Goal: Information Seeking & Learning: Find specific fact

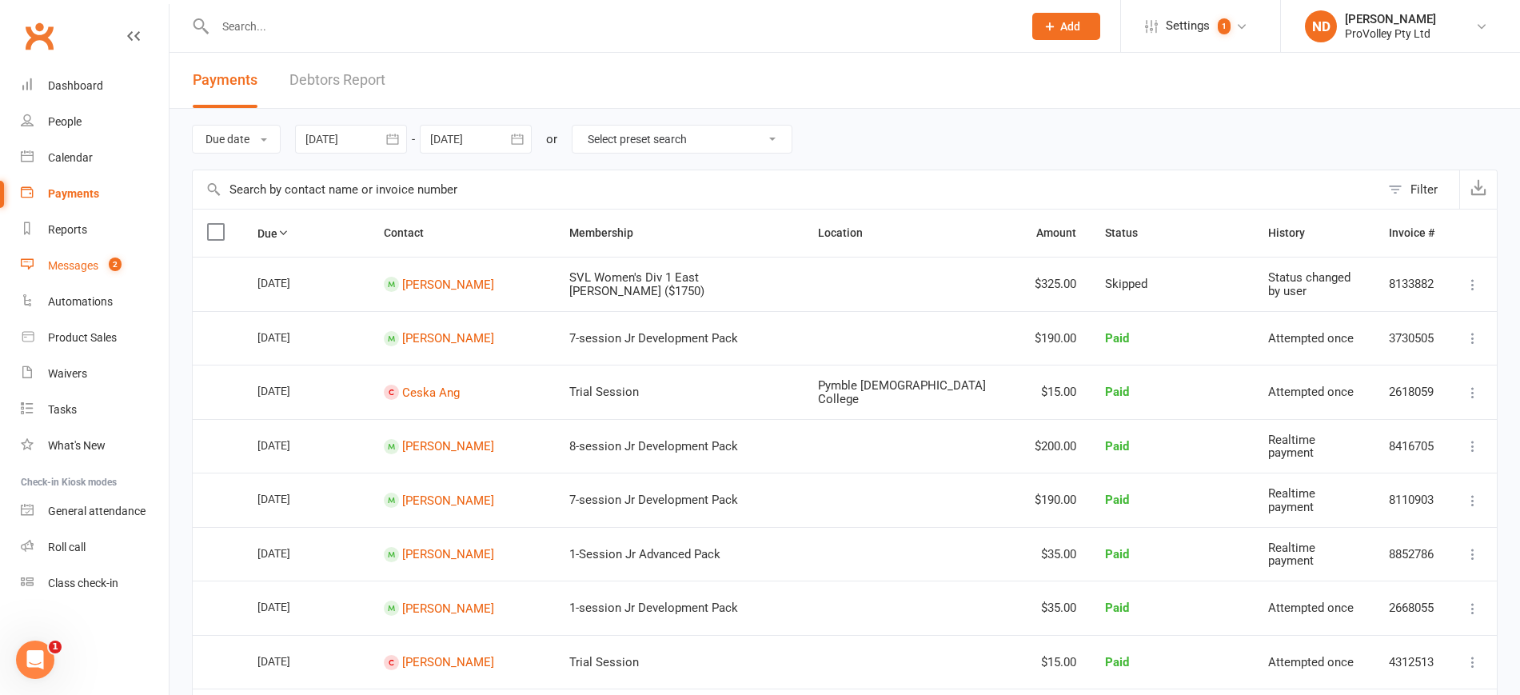
click at [106, 272] on count-badge "2" at bounding box center [111, 265] width 21 height 13
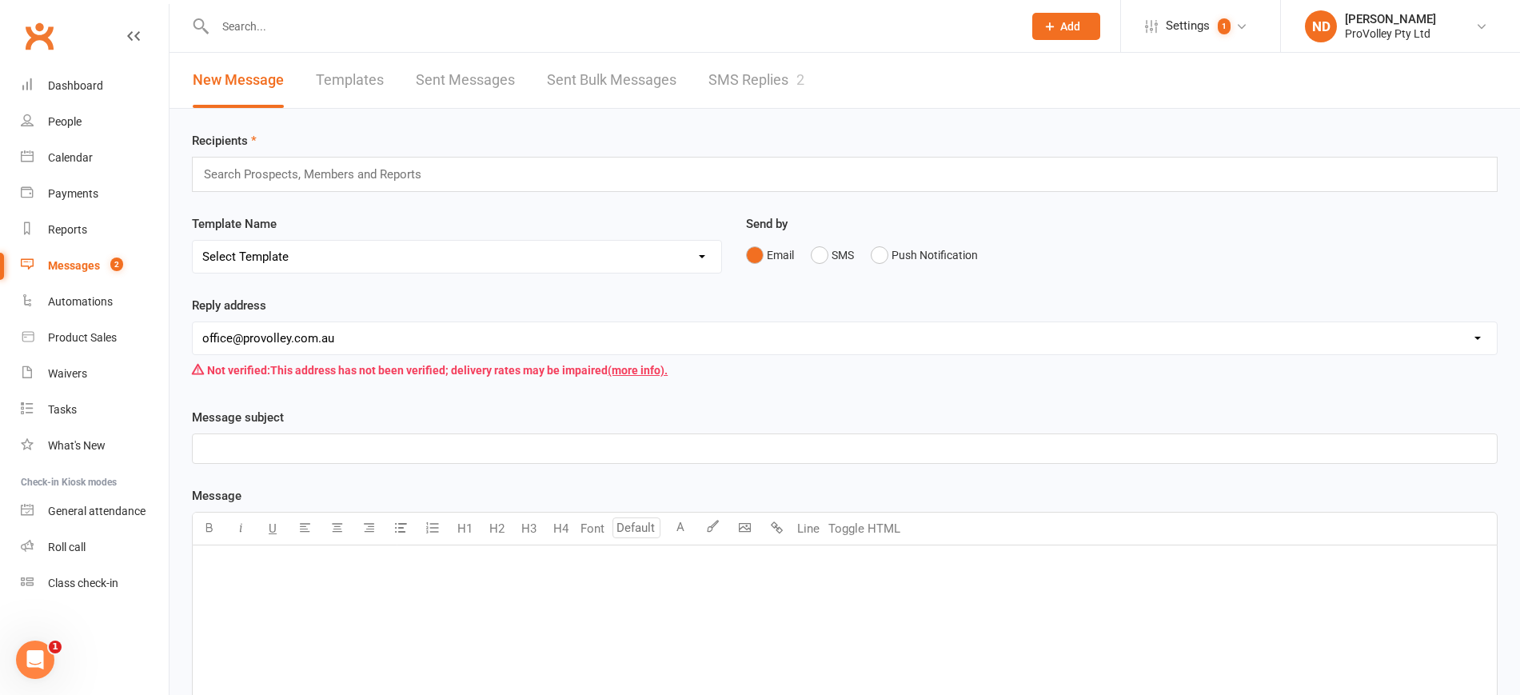
click at [103, 260] on count-badge "2" at bounding box center [112, 265] width 21 height 13
click at [756, 73] on link "SMS Replies 2" at bounding box center [757, 80] width 96 height 55
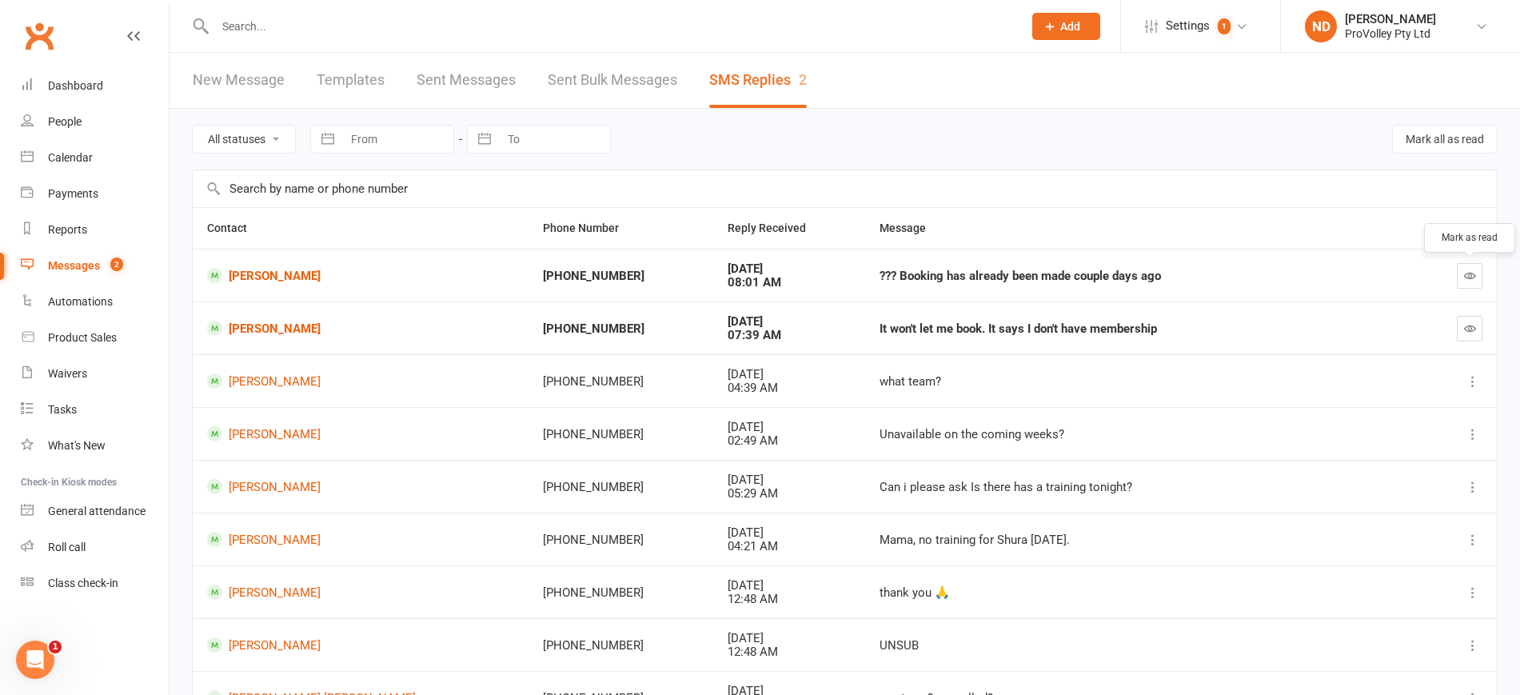
click at [1454, 278] on div at bounding box center [1459, 276] width 48 height 26
click at [1474, 278] on icon "button" at bounding box center [1470, 275] width 12 height 12
drag, startPoint x: 1472, startPoint y: 322, endPoint x: 868, endPoint y: 52, distance: 662.2
click at [1468, 325] on icon "button" at bounding box center [1470, 328] width 12 height 12
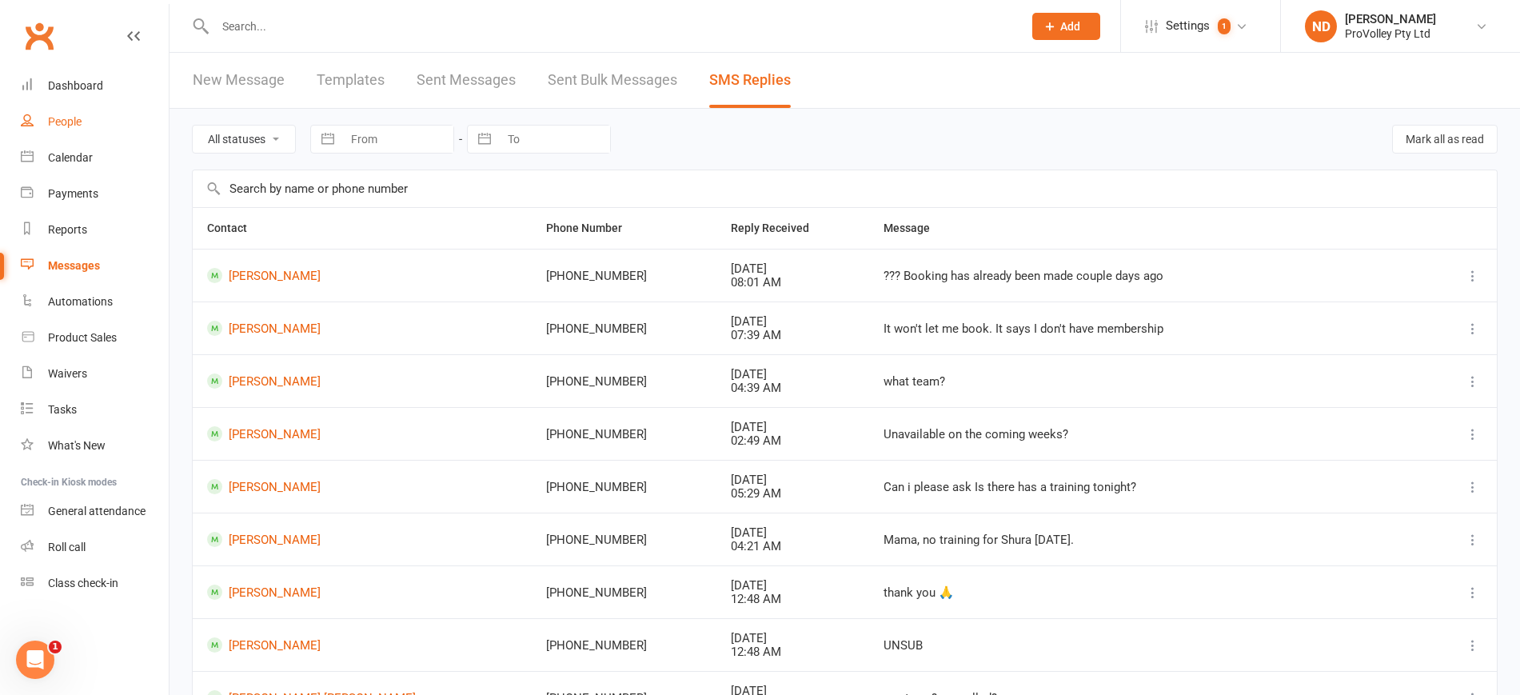
click at [84, 117] on link "People" at bounding box center [95, 122] width 148 height 36
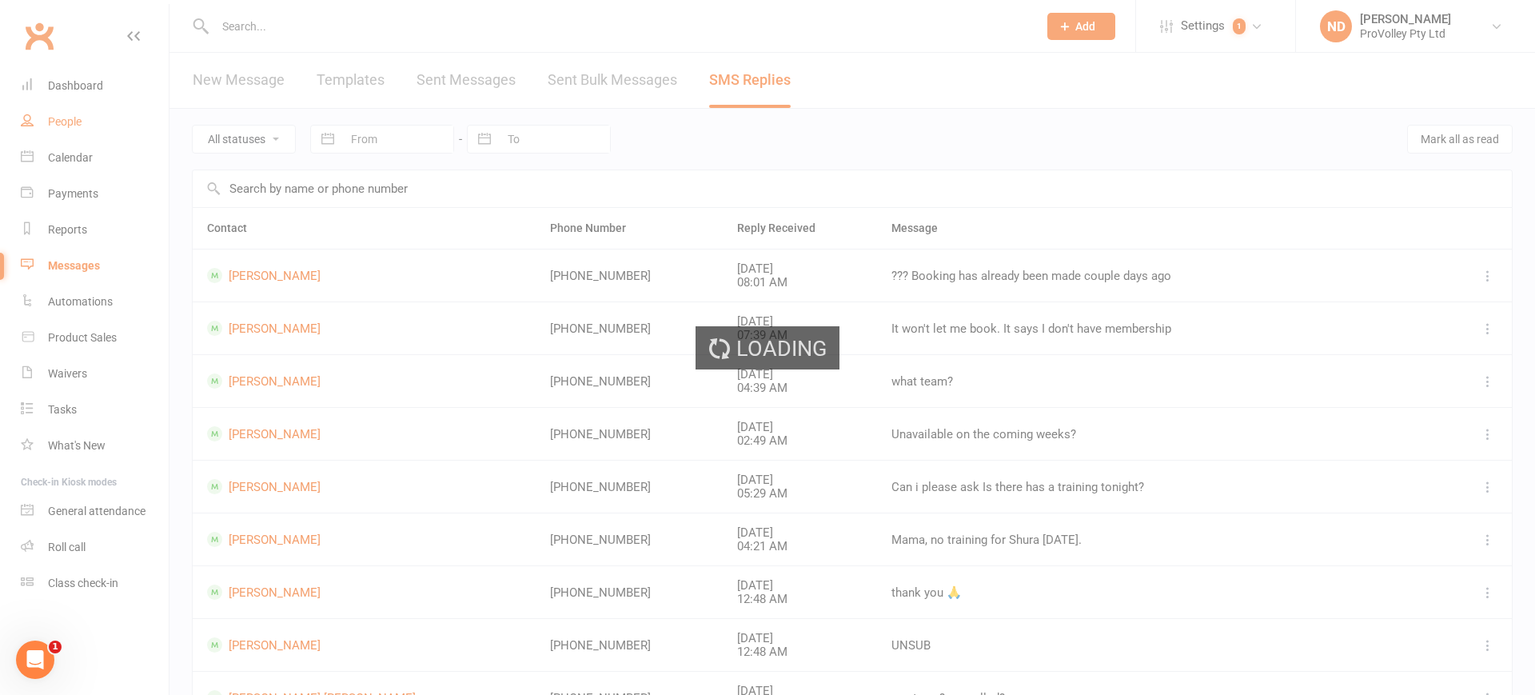
select select "100"
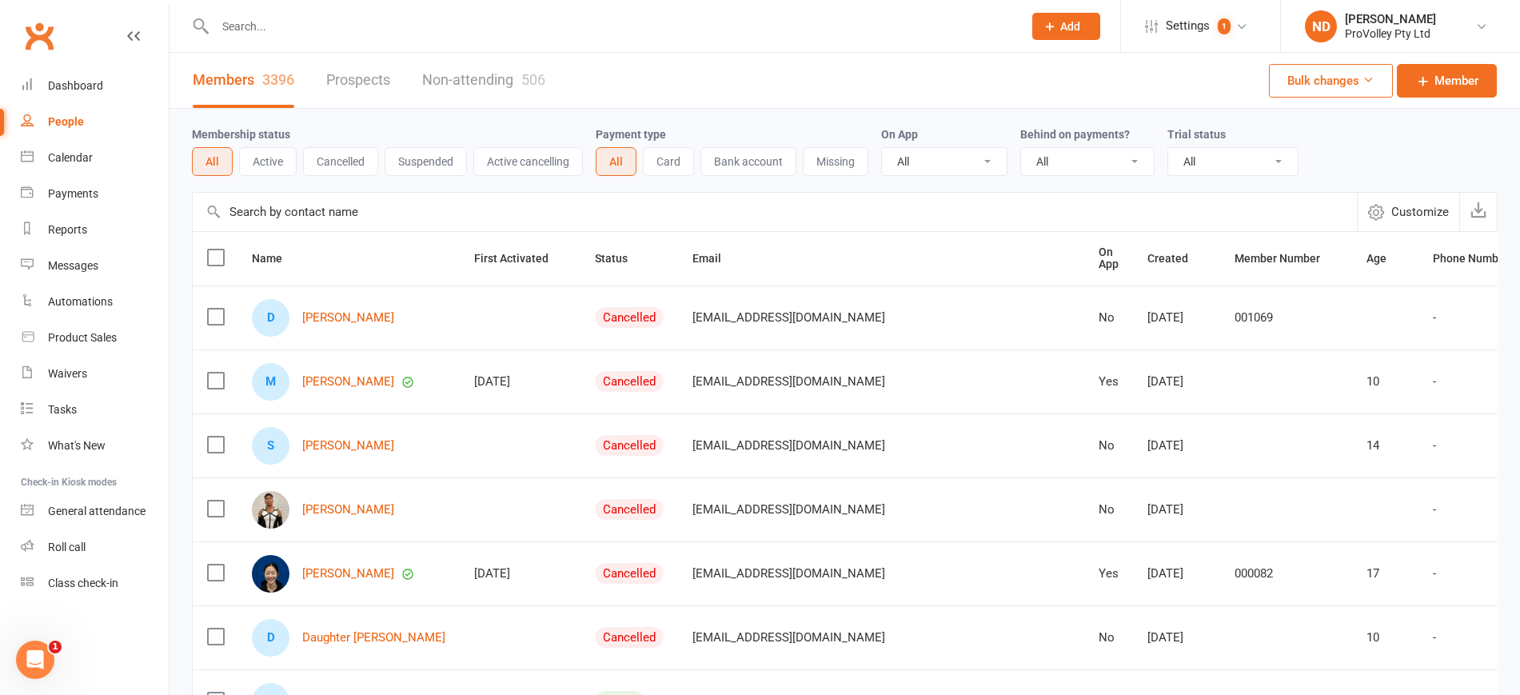
click at [380, 222] on input "text" at bounding box center [775, 212] width 1164 height 38
paste input "[PERSON_NAME]"
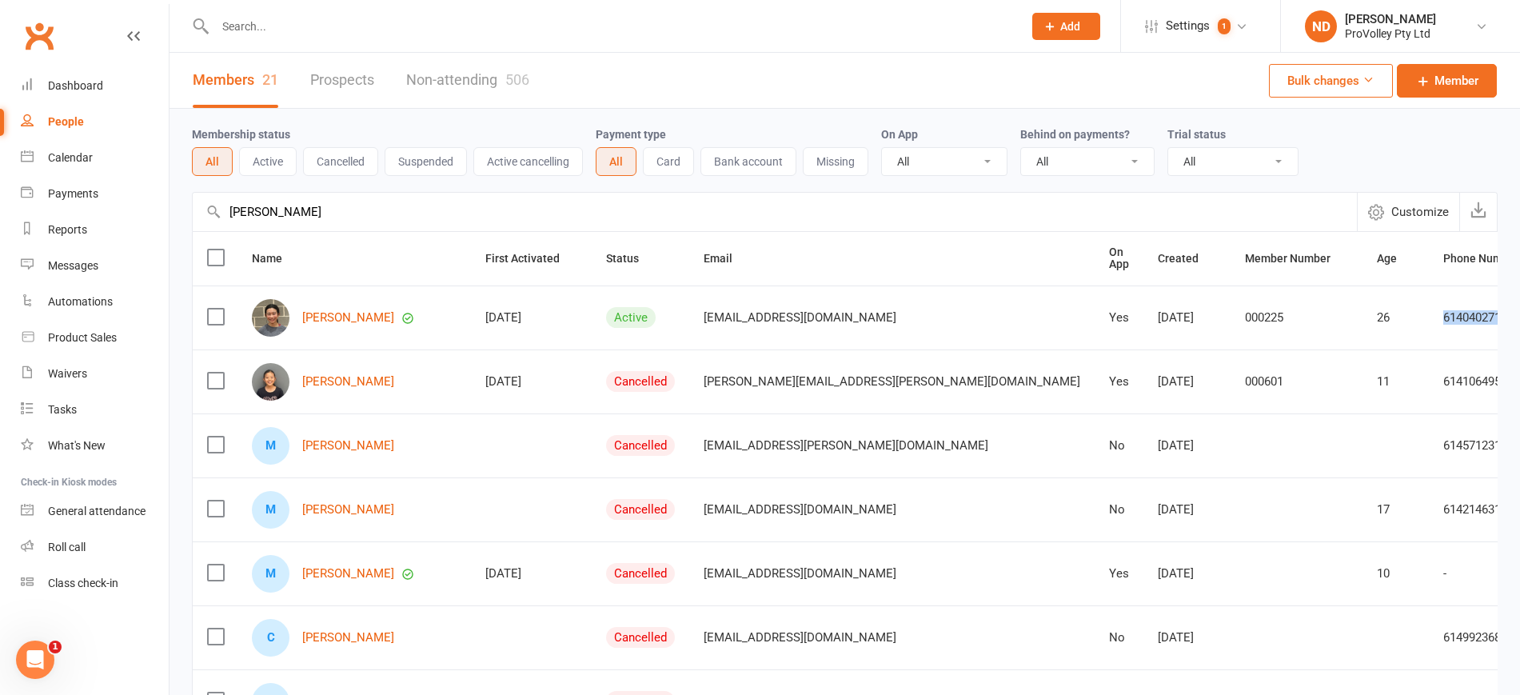
drag, startPoint x: 1358, startPoint y: 319, endPoint x: 1275, endPoint y: 321, distance: 82.4
click at [1429, 321] on td "61404027132" at bounding box center [1490, 317] width 122 height 64
copy div "61404027132"
drag, startPoint x: 392, startPoint y: 213, endPoint x: 95, endPoint y: 222, distance: 296.8
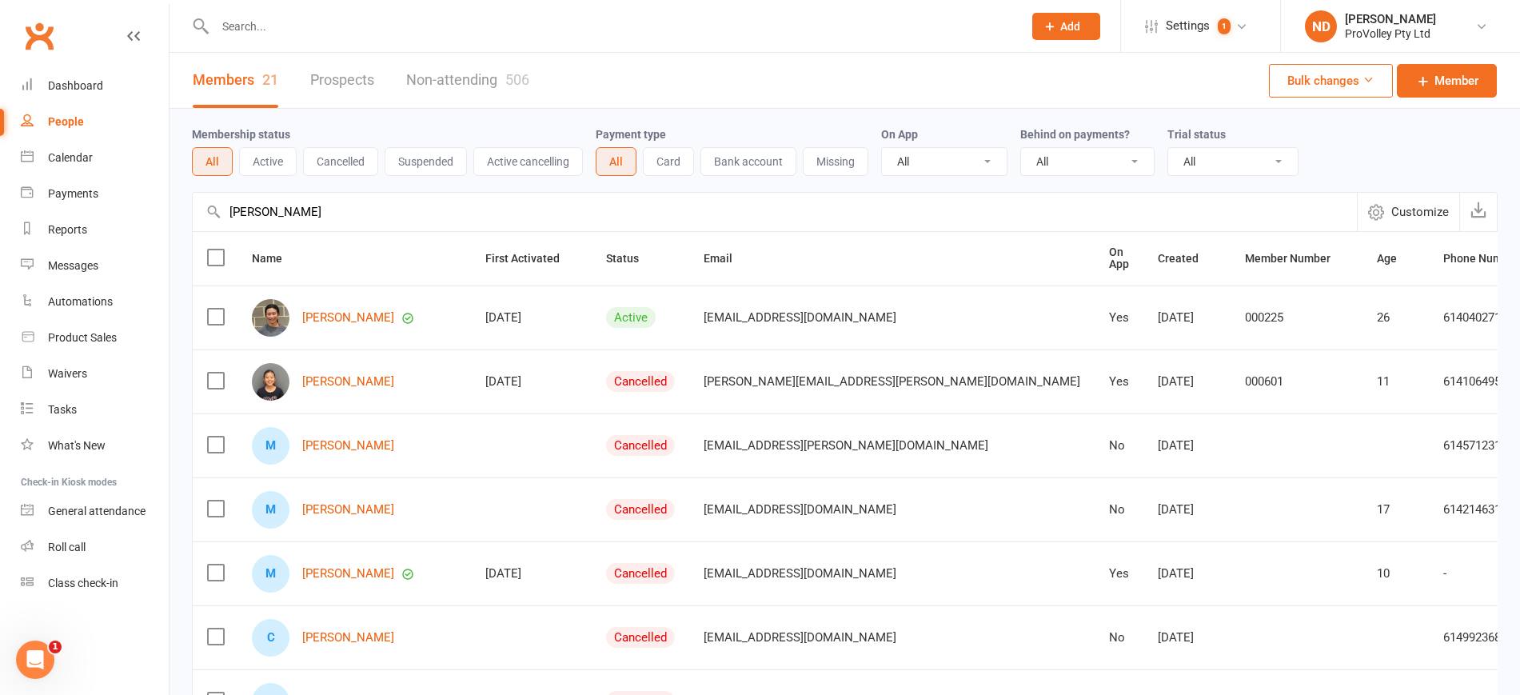
paste input "[PERSON_NAME]"
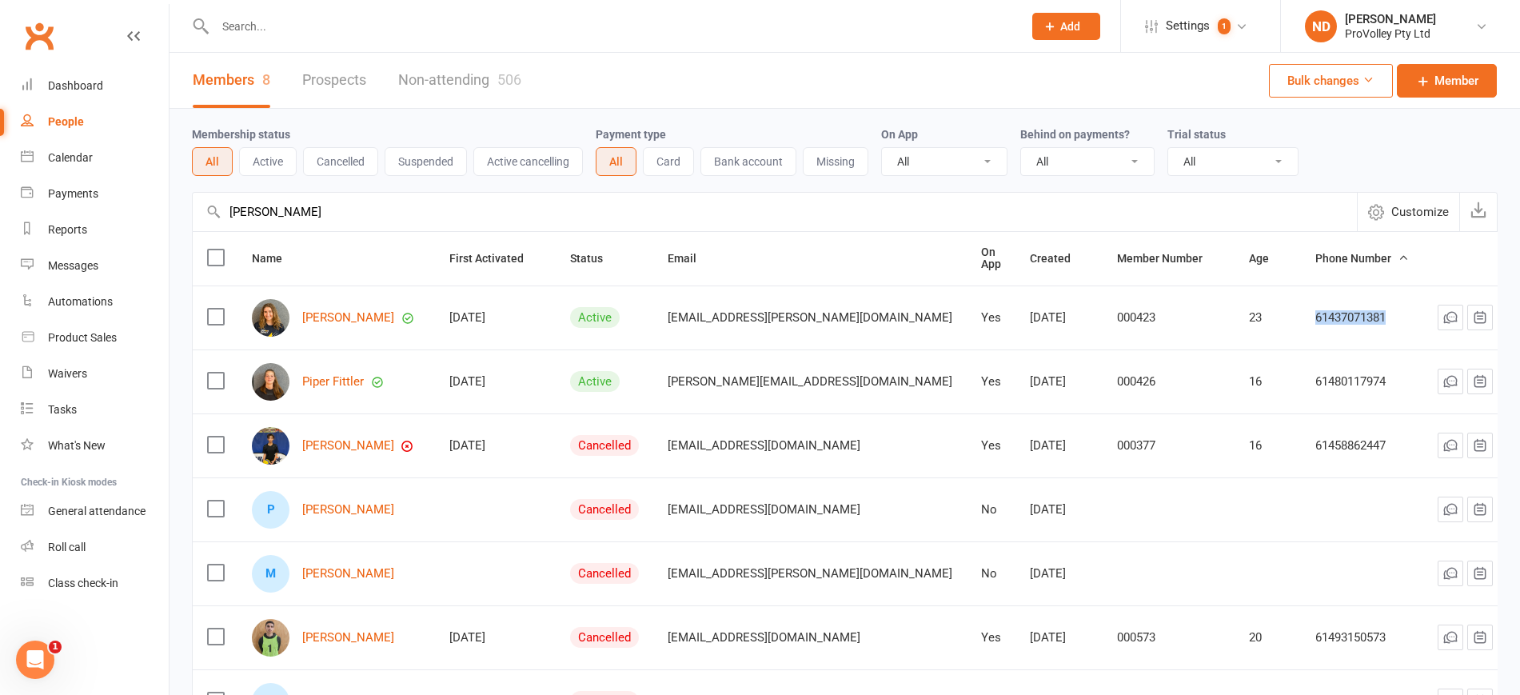
drag, startPoint x: 1350, startPoint y: 314, endPoint x: 1263, endPoint y: 317, distance: 86.4
click at [1301, 317] on td "61437071381" at bounding box center [1362, 317] width 122 height 64
copy div "61437071381"
drag, startPoint x: 347, startPoint y: 214, endPoint x: 181, endPoint y: 210, distance: 166.4
click at [182, 212] on div "Membership status All Active Cancelled Suspended Active cancelling Payment type…" at bounding box center [845, 492] width 1351 height 767
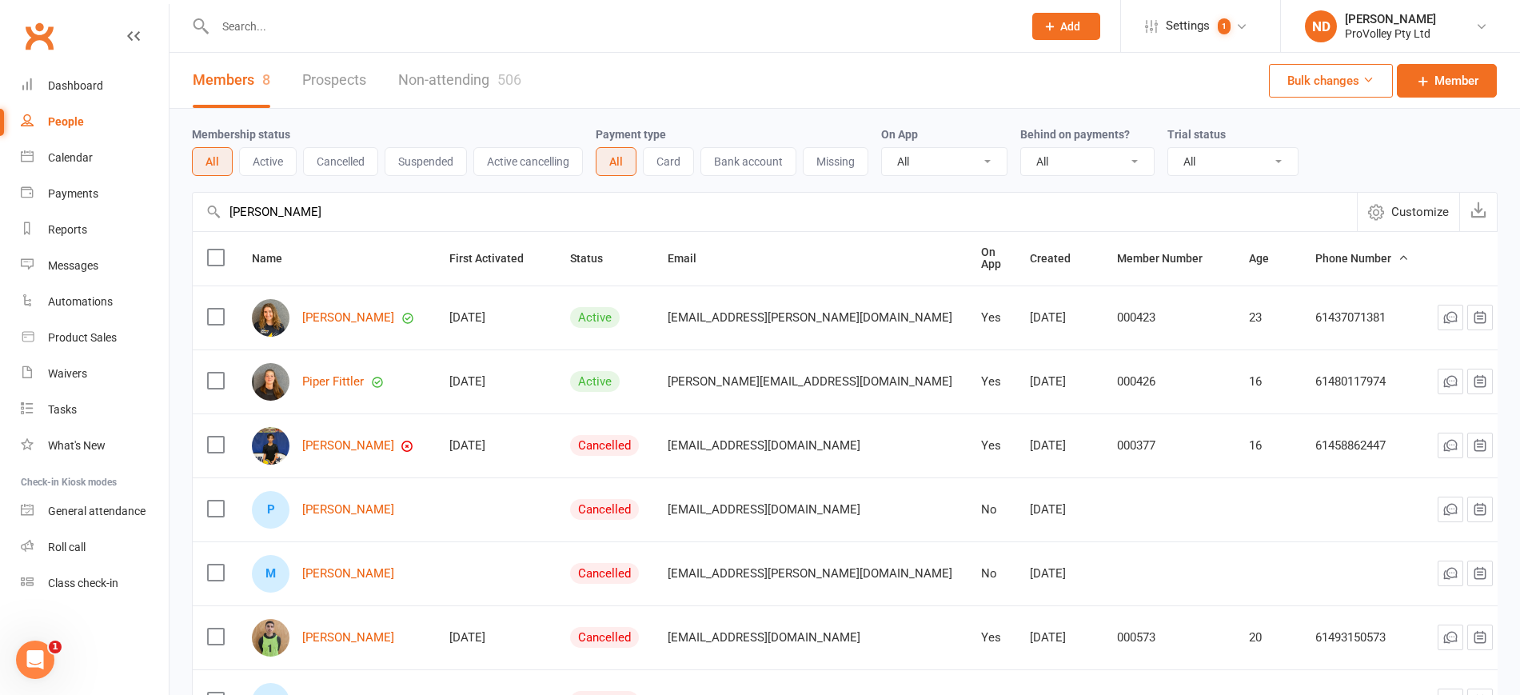
paste input "[PERSON_NAME]"
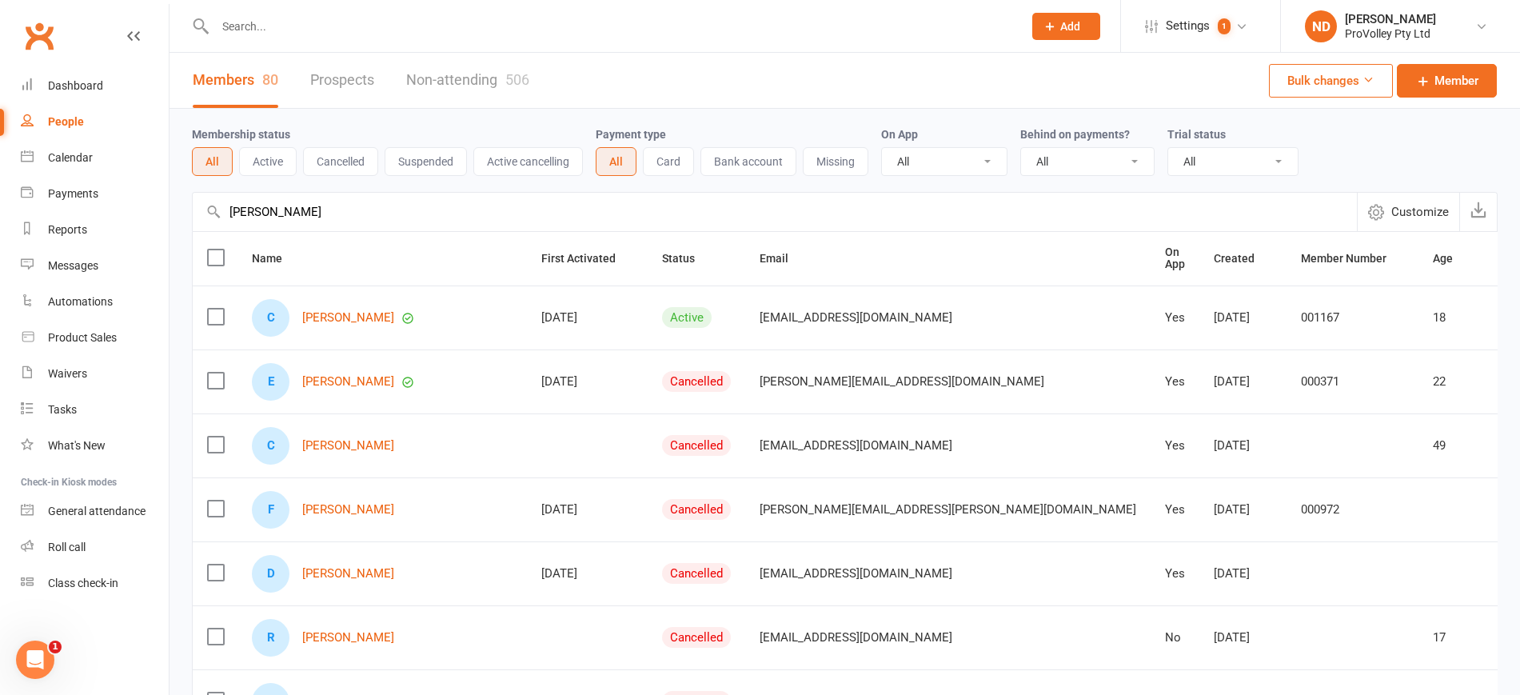
drag, startPoint x: 1375, startPoint y: 313, endPoint x: 1260, endPoint y: 313, distance: 115.2
click at [1260, 313] on tr "[PERSON_NAME] [DATE] Active [EMAIL_ADDRESS][DOMAIN_NAME] Yes [DATE] 001167 18 6…" at bounding box center [954, 317] width 1522 height 64
copy tr "61410858889"
drag, startPoint x: 323, startPoint y: 208, endPoint x: 163, endPoint y: 214, distance: 160.1
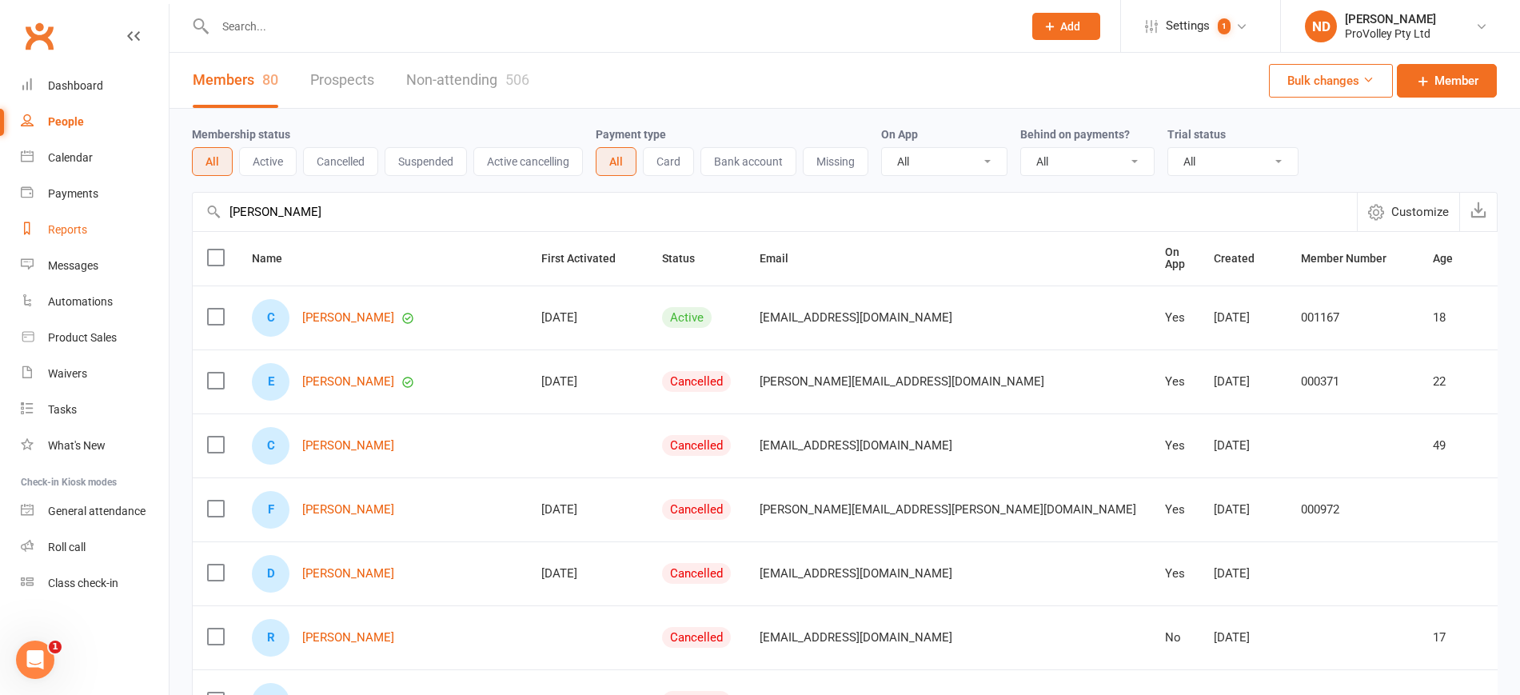
paste input "[PERSON_NAME]"
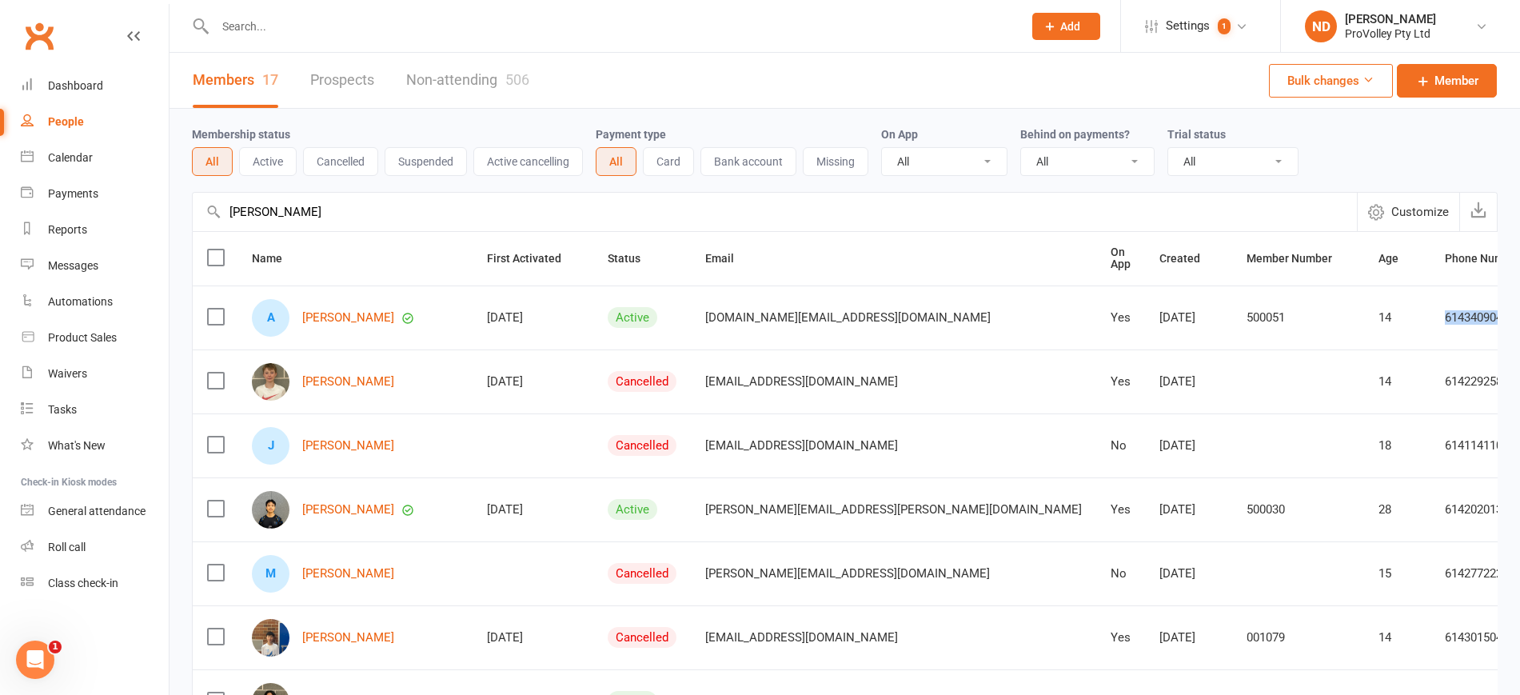
drag, startPoint x: 1333, startPoint y: 308, endPoint x: 1268, endPoint y: 317, distance: 65.4
click at [1445, 317] on div "61434090466" at bounding box center [1492, 318] width 94 height 14
copy div "61434090466"
drag, startPoint x: 332, startPoint y: 215, endPoint x: 200, endPoint y: 214, distance: 132.0
click at [200, 214] on input "[PERSON_NAME]" at bounding box center [775, 212] width 1164 height 38
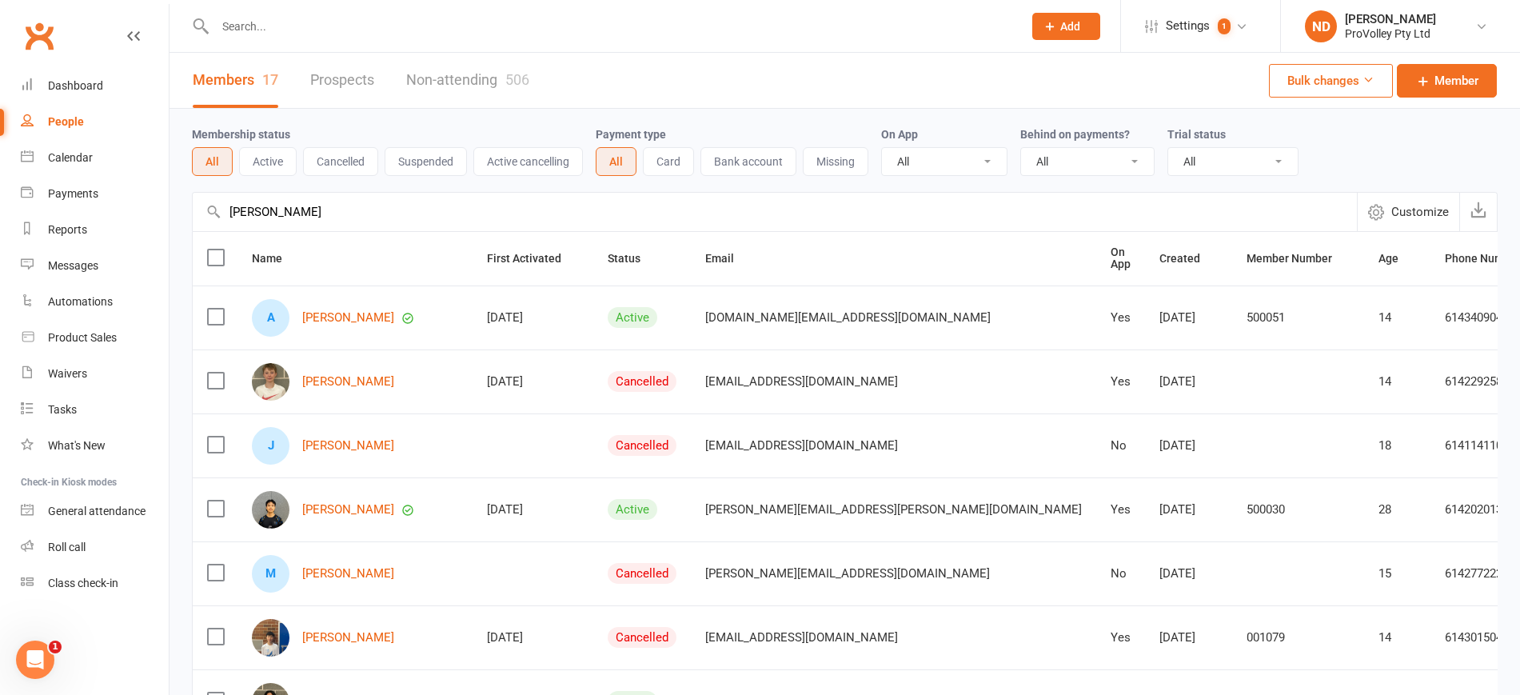
paste input "[PERSON_NAME]"
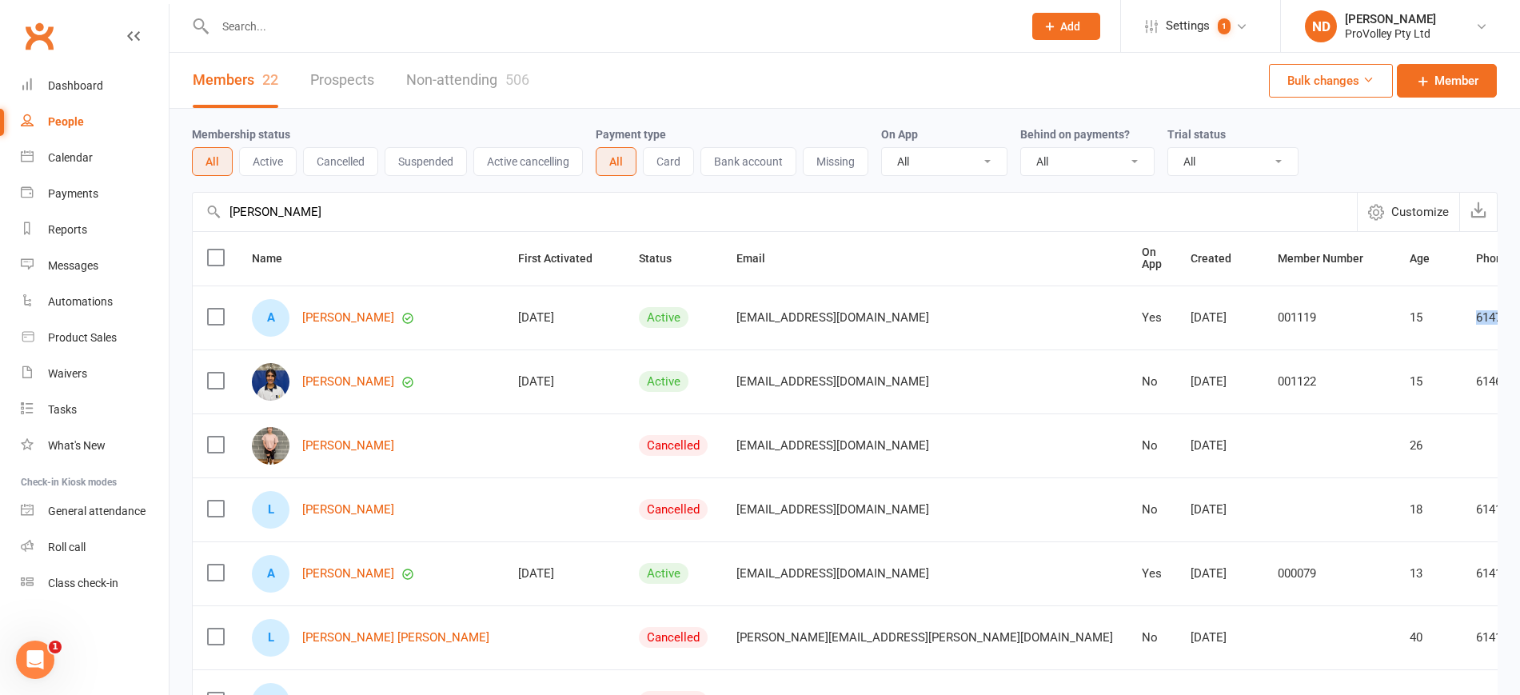
drag, startPoint x: 1340, startPoint y: 313, endPoint x: 1286, endPoint y: 309, distance: 54.5
click at [1476, 311] on div "61478569700" at bounding box center [1523, 318] width 94 height 14
copy div "61478569700"
drag, startPoint x: 289, startPoint y: 222, endPoint x: 146, endPoint y: 221, distance: 143.1
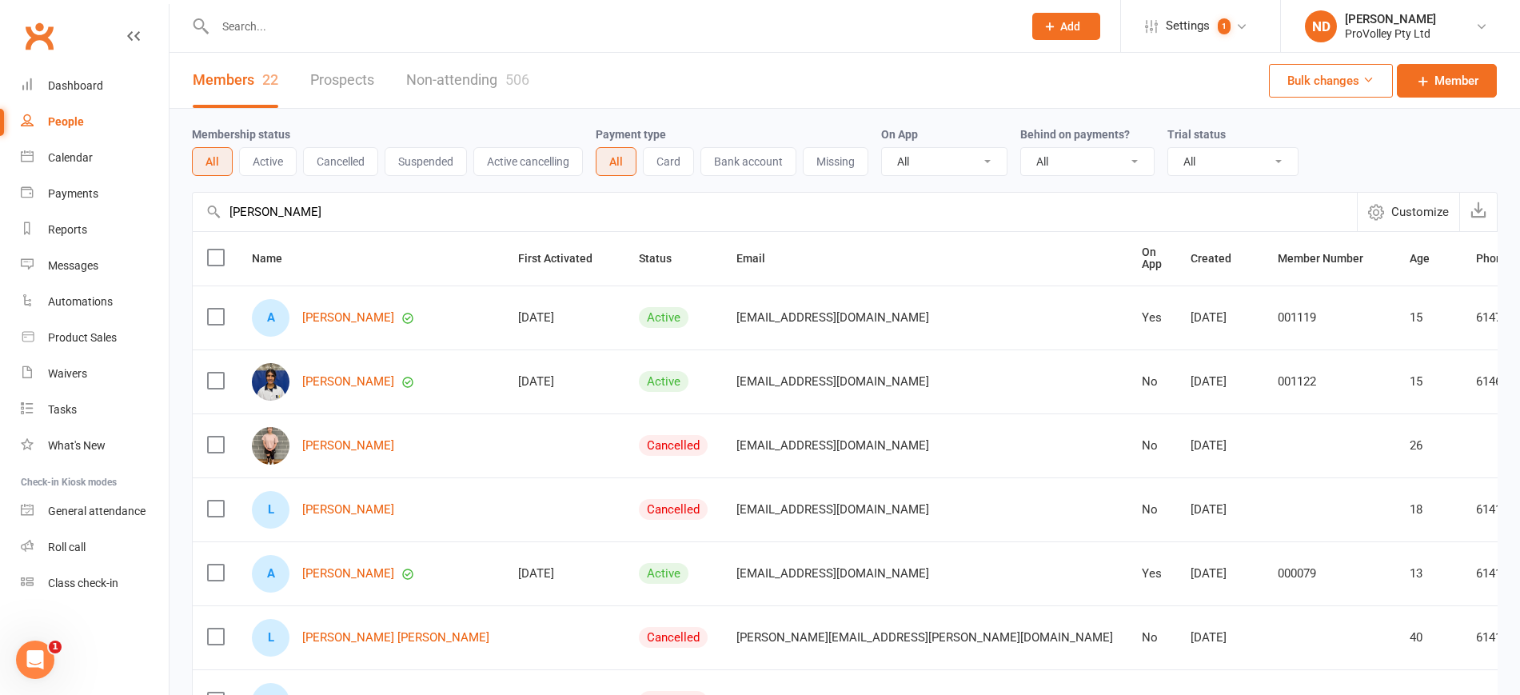
paste input "Umnia Wasim"
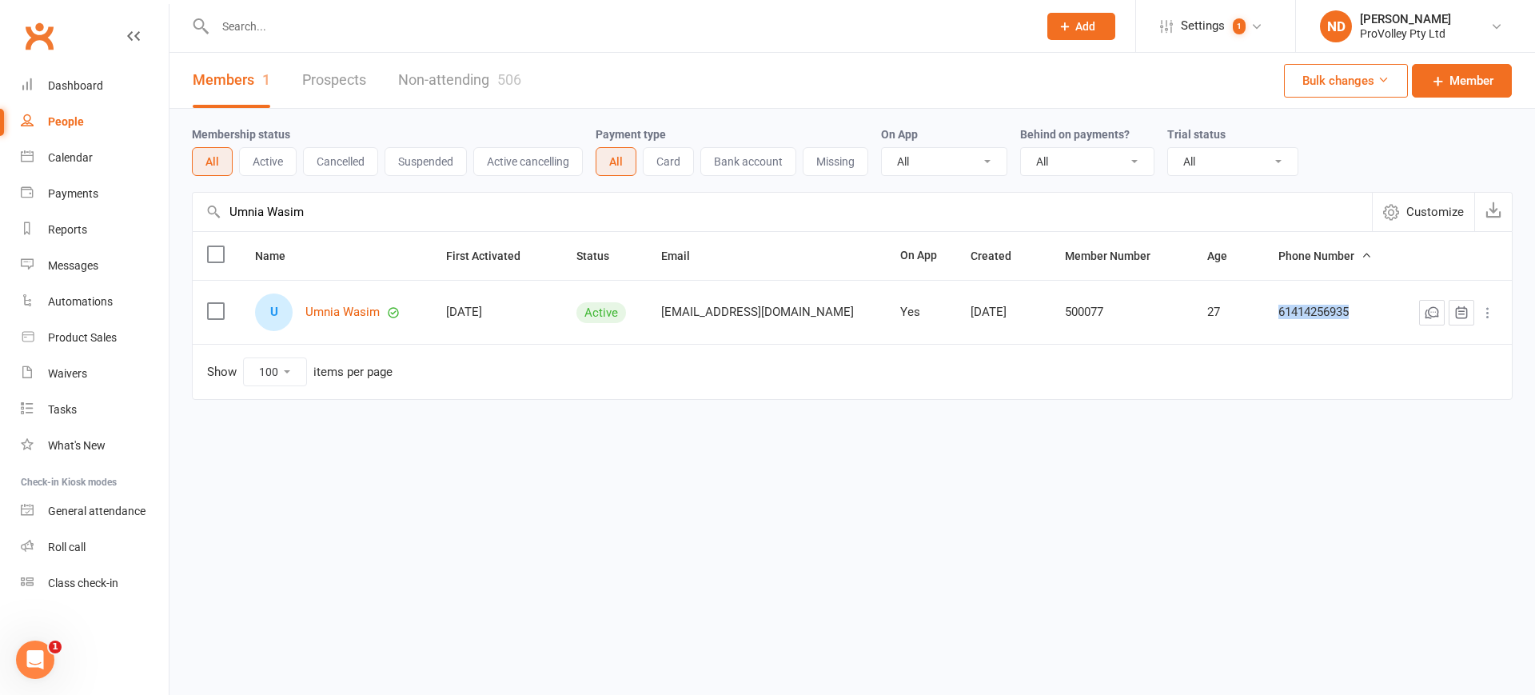
drag, startPoint x: 1351, startPoint y: 312, endPoint x: 1274, endPoint y: 311, distance: 76.8
click at [1279, 311] on div "61414256935" at bounding box center [1330, 312] width 103 height 14
copy div "61414256935"
drag, startPoint x: 349, startPoint y: 210, endPoint x: 154, endPoint y: 210, distance: 195.1
click at [154, 210] on ui-view "Prospect Member Non-attending contact Class / event Appointment Task Membership…" at bounding box center [767, 233] width 1535 height 458
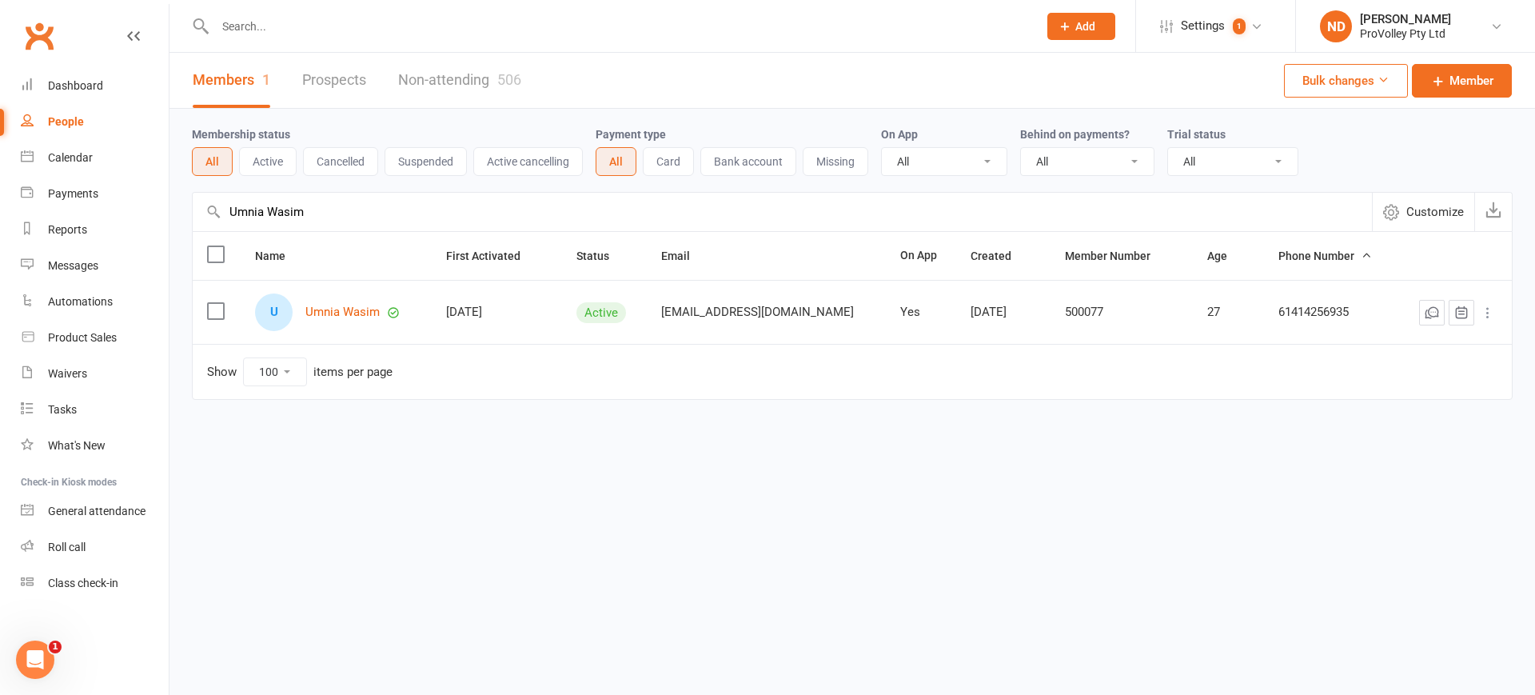
paste input "[PERSON_NAME]"
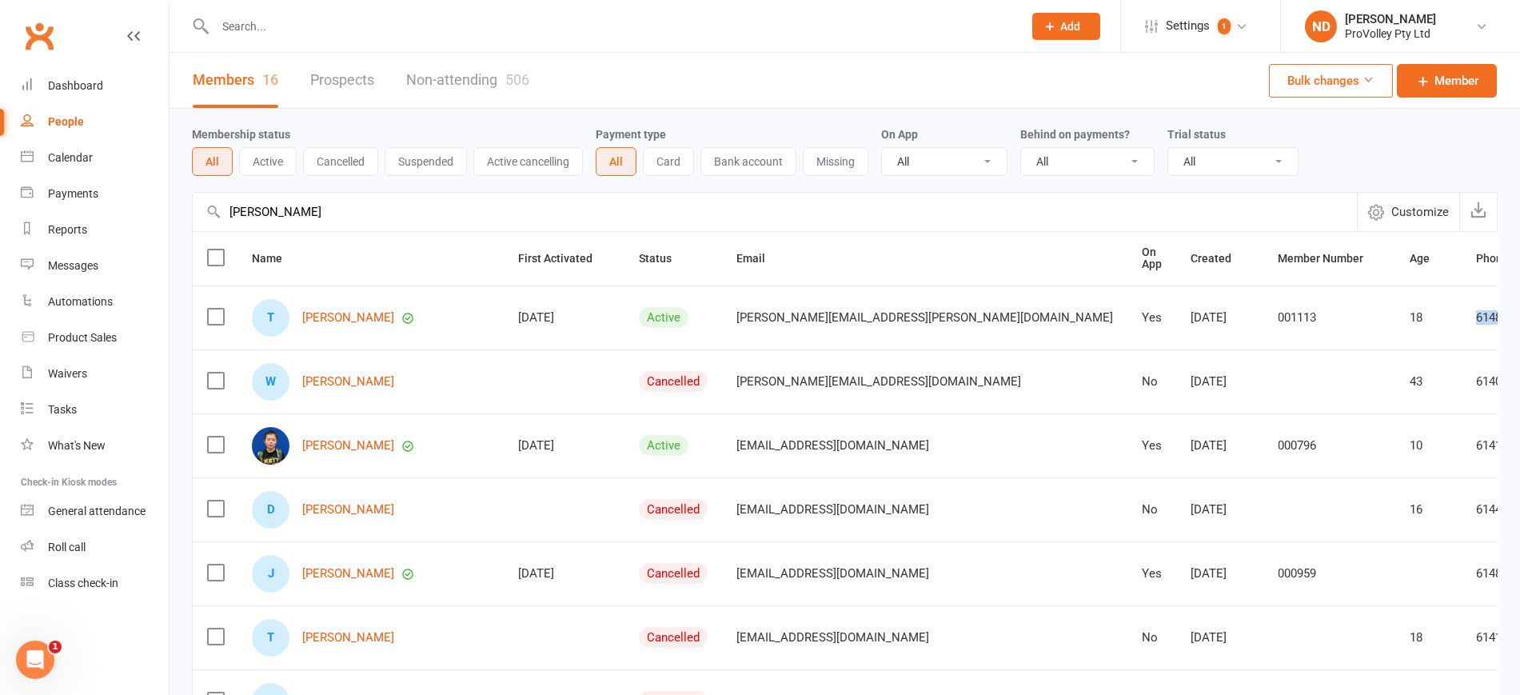
drag, startPoint x: 1362, startPoint y: 318, endPoint x: 1276, endPoint y: 310, distance: 85.9
click at [1462, 310] on td "61481821809" at bounding box center [1523, 317] width 122 height 64
copy div "61481821809"
drag, startPoint x: 475, startPoint y: 226, endPoint x: 208, endPoint y: 226, distance: 267.1
click at [210, 226] on input "[PERSON_NAME]" at bounding box center [775, 212] width 1164 height 38
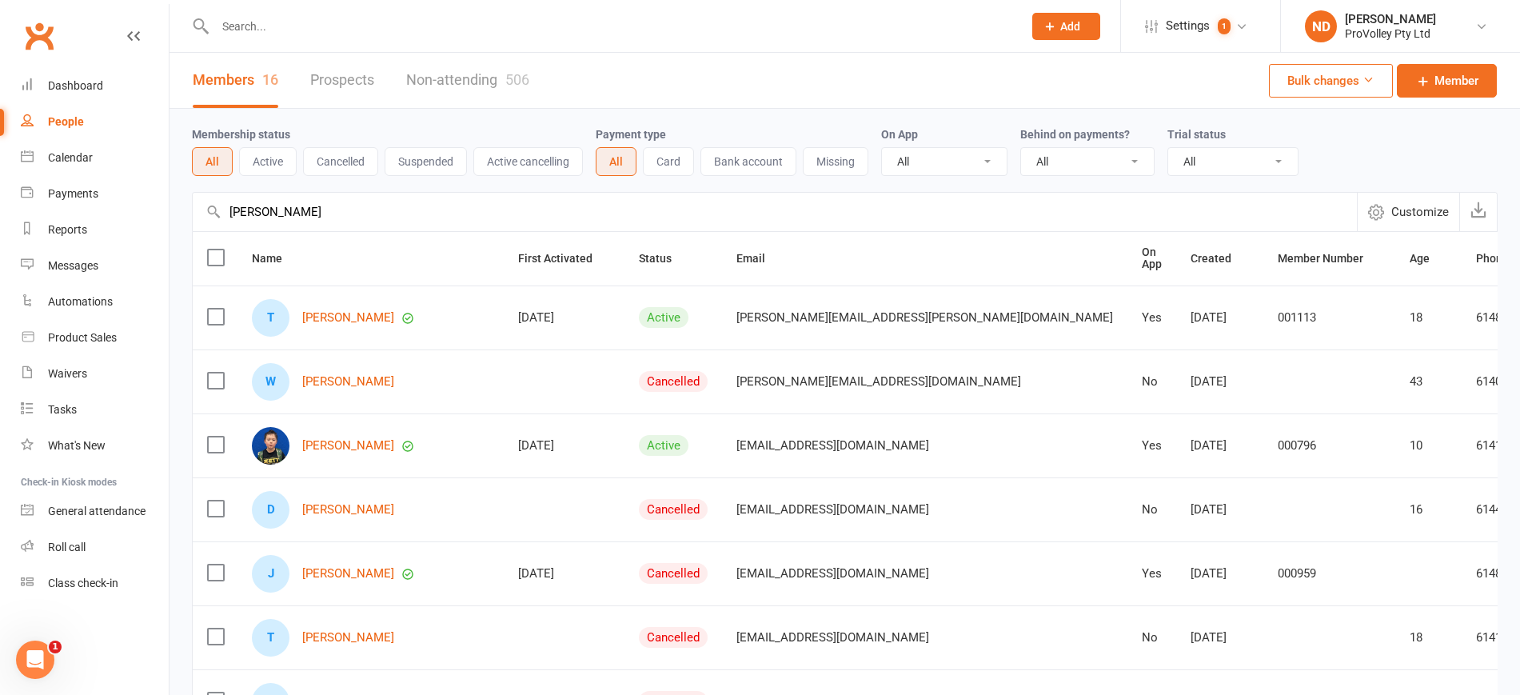
paste input "[PERSON_NAME]"
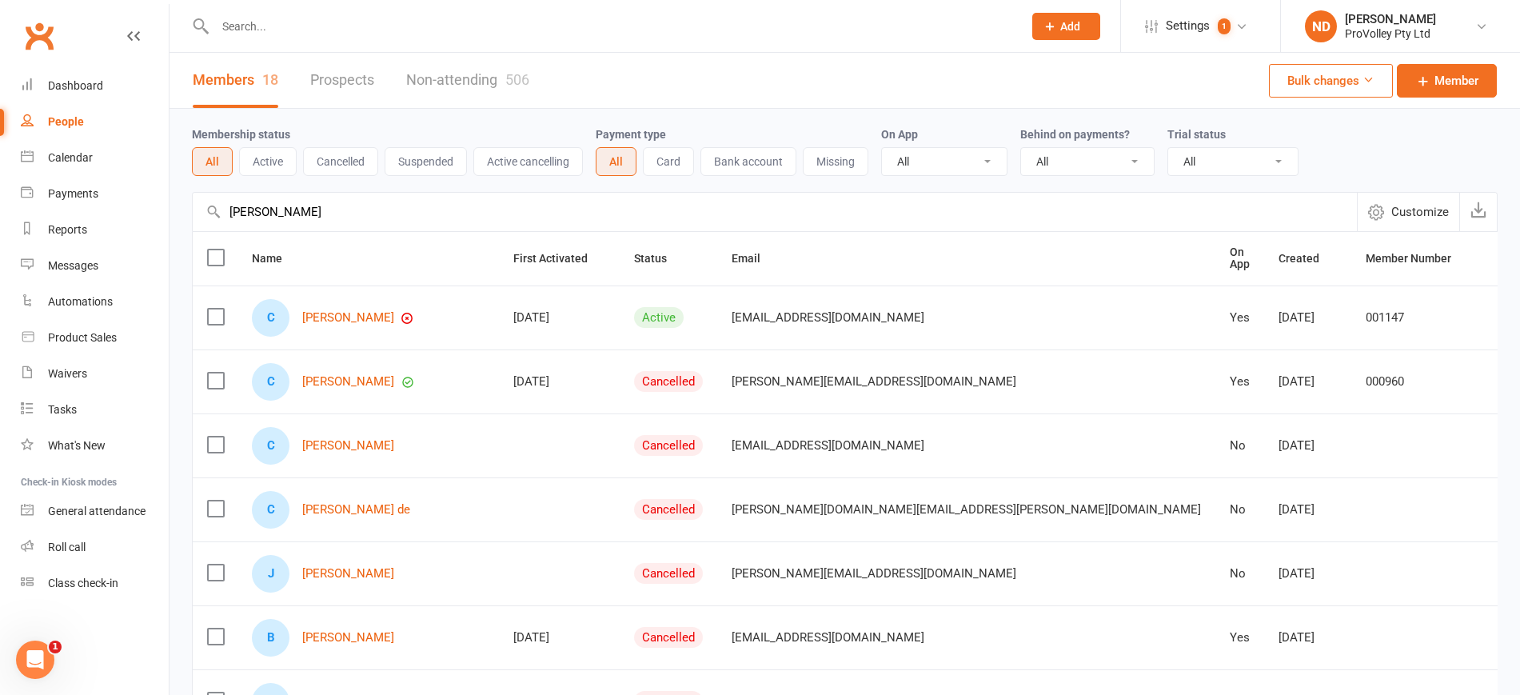
drag, startPoint x: 1367, startPoint y: 316, endPoint x: 1283, endPoint y: 317, distance: 84.0
copy div "61420635084"
drag, startPoint x: 418, startPoint y: 222, endPoint x: 228, endPoint y: 212, distance: 190.6
click at [228, 212] on input "[PERSON_NAME]" at bounding box center [775, 212] width 1164 height 38
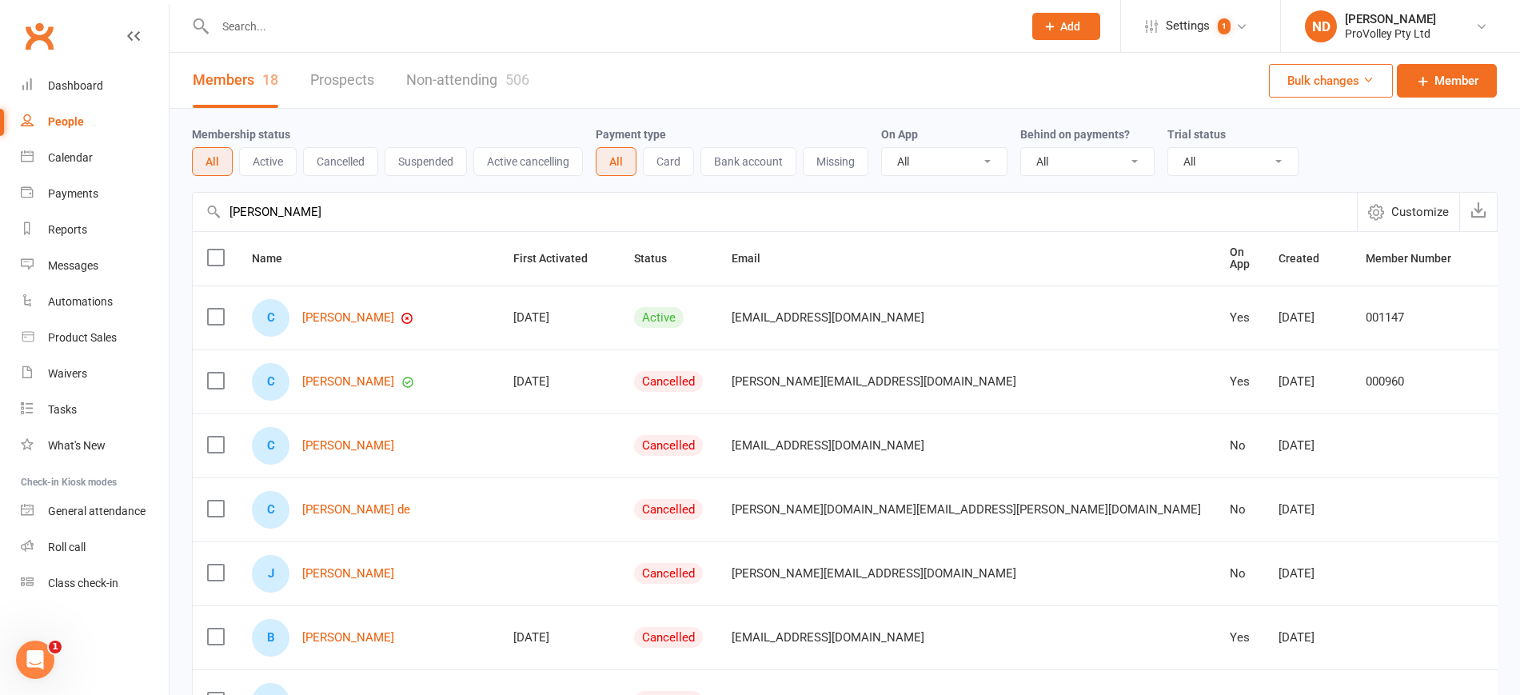
paste input "[PERSON_NAME]"
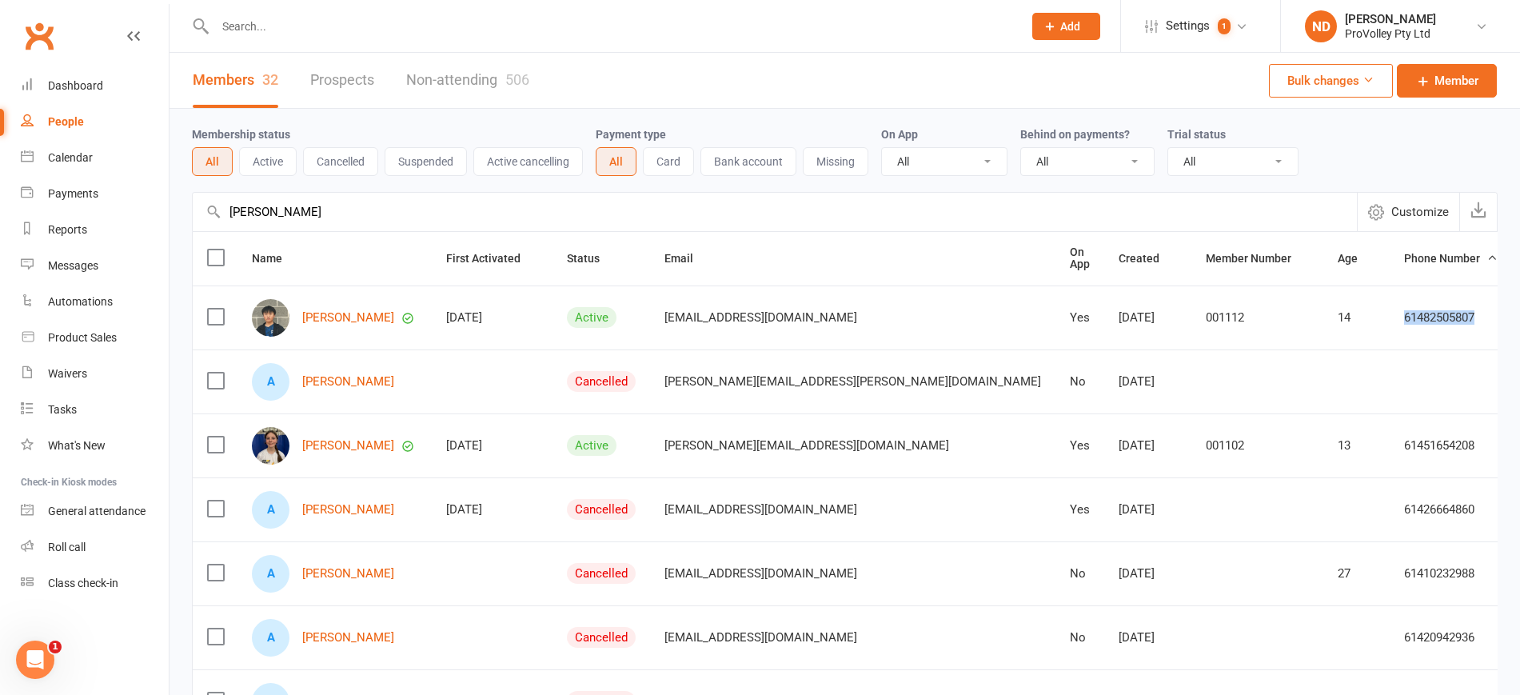
drag, startPoint x: 1339, startPoint y: 313, endPoint x: 1267, endPoint y: 309, distance: 72.1
click at [1404, 311] on div "61482505807" at bounding box center [1451, 318] width 94 height 14
copy div "61482505807"
drag, startPoint x: 352, startPoint y: 206, endPoint x: 174, endPoint y: 206, distance: 178.3
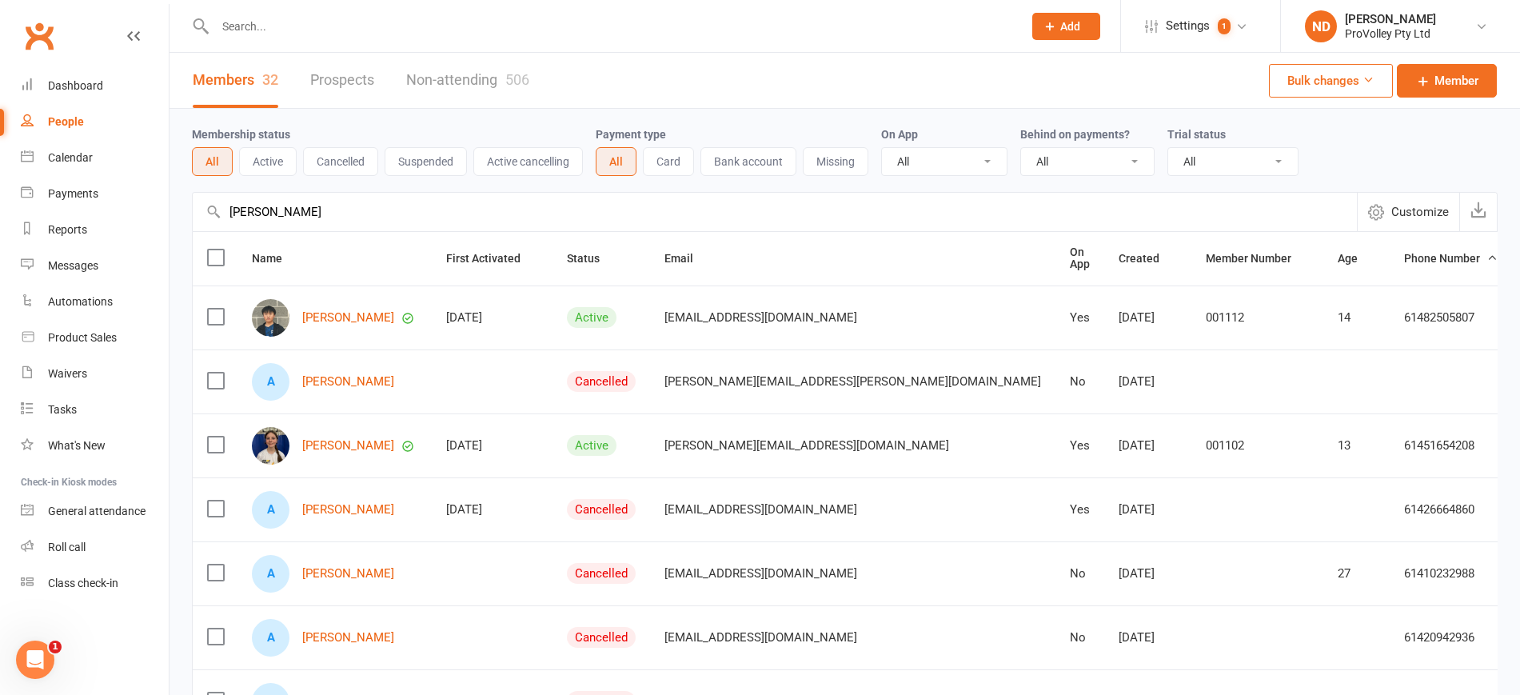
paste input "[PERSON_NAME] [PERSON_NAME]"
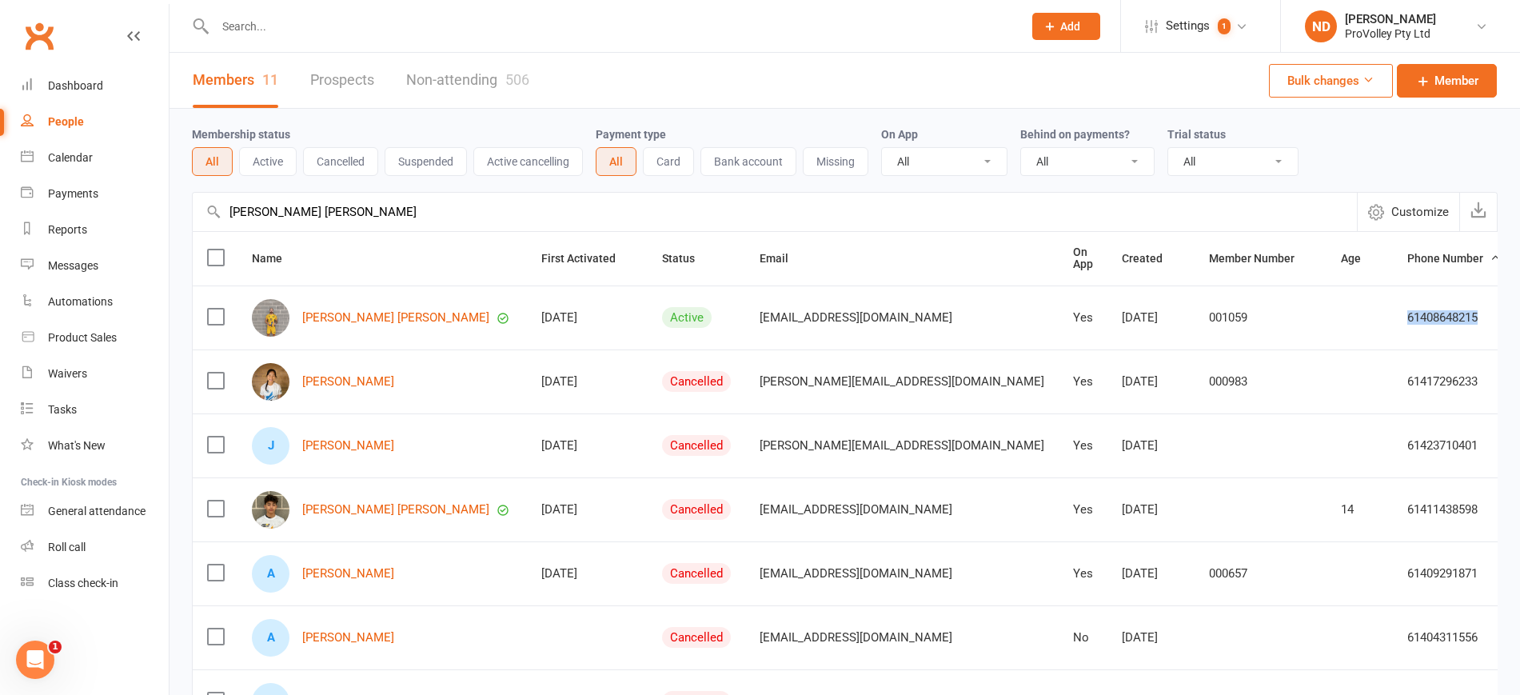
drag, startPoint x: 1351, startPoint y: 313, endPoint x: 1273, endPoint y: 309, distance: 78.5
click at [1407, 311] on div "61408648215" at bounding box center [1454, 318] width 94 height 14
copy div "61408648215"
drag, startPoint x: 321, startPoint y: 216, endPoint x: 330, endPoint y: 214, distance: 9.1
click at [325, 216] on input "[PERSON_NAME] [PERSON_NAME]" at bounding box center [775, 212] width 1164 height 38
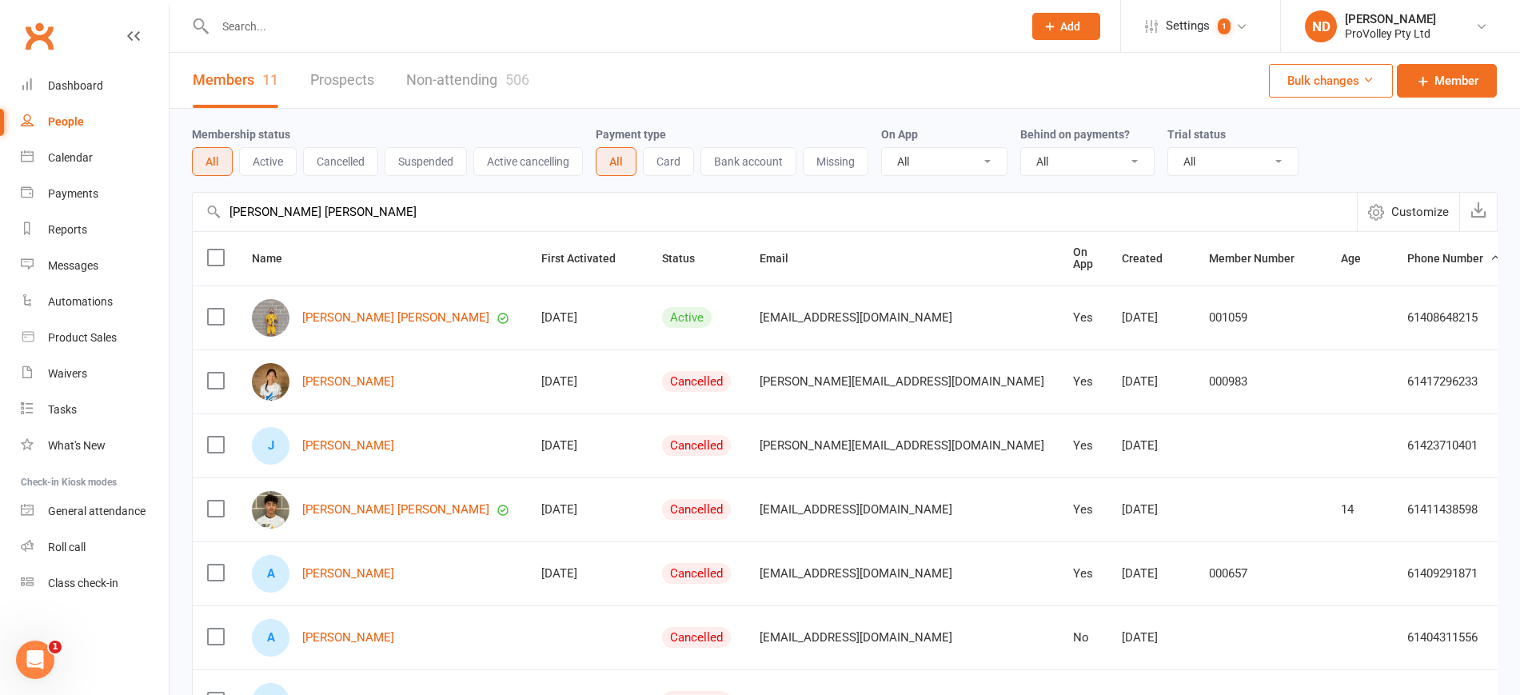
click at [364, 213] on input "[PERSON_NAME] [PERSON_NAME]" at bounding box center [775, 212] width 1164 height 38
drag, startPoint x: 365, startPoint y: 211, endPoint x: 218, endPoint y: 211, distance: 146.3
click at [218, 211] on div "[PERSON_NAME] [PERSON_NAME] Customize" at bounding box center [845, 211] width 1306 height 39
paste input "[PERSON_NAME]"
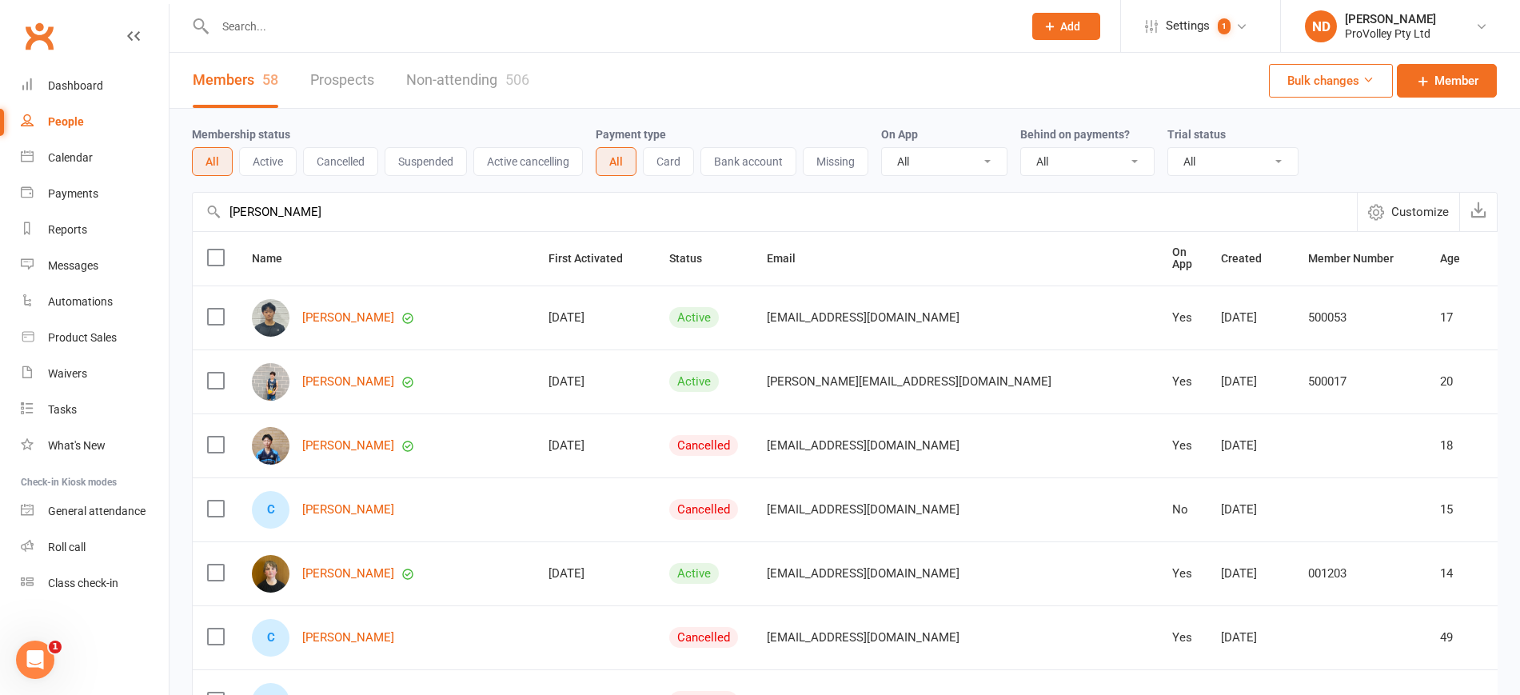
drag, startPoint x: 1365, startPoint y: 313, endPoint x: 1281, endPoint y: 309, distance: 84.1
drag, startPoint x: 344, startPoint y: 222, endPoint x: 92, endPoint y: 222, distance: 251.9
paste input "[PERSON_NAME]"
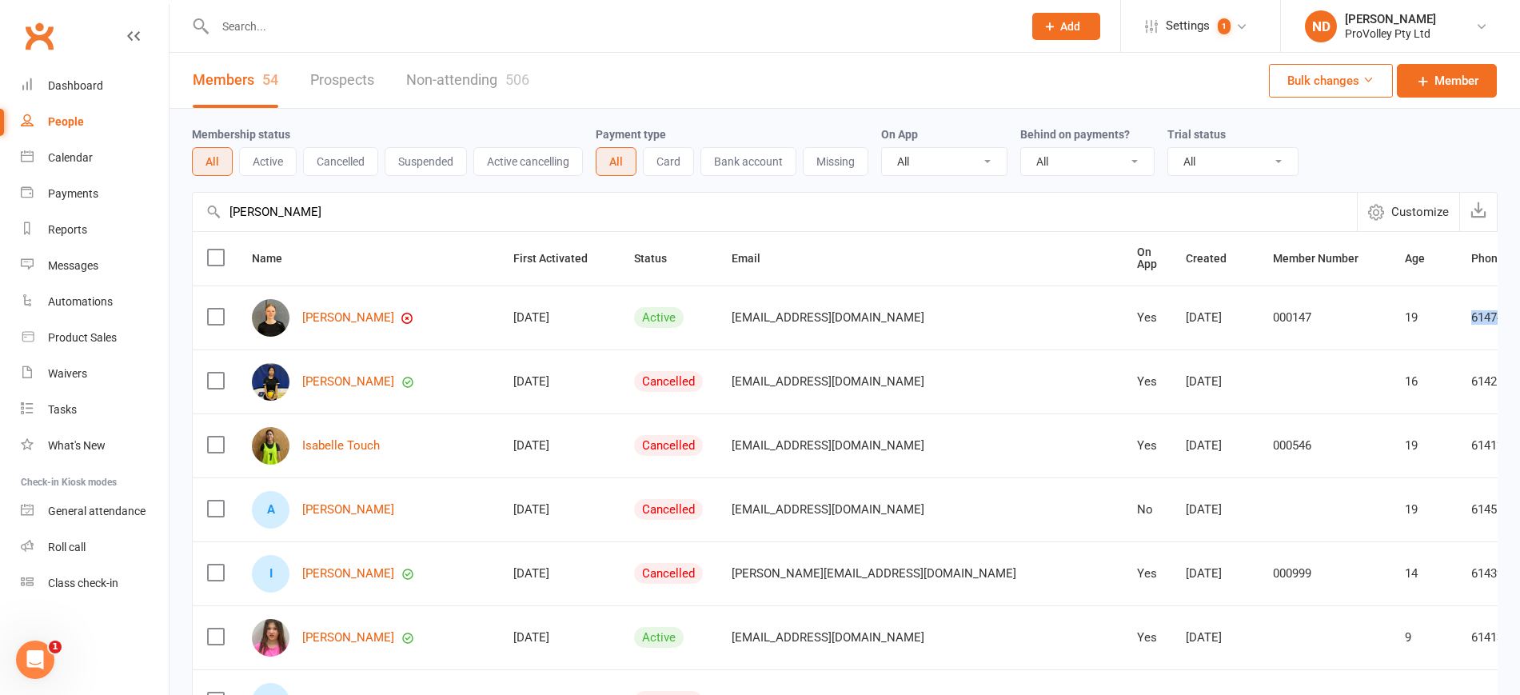
drag, startPoint x: 1368, startPoint y: 314, endPoint x: 1283, endPoint y: 311, distance: 85.6
click at [1457, 311] on td "61474132662" at bounding box center [1518, 317] width 122 height 64
drag, startPoint x: 430, startPoint y: 213, endPoint x: 166, endPoint y: 241, distance: 265.4
paste input "[PERSON_NAME]"
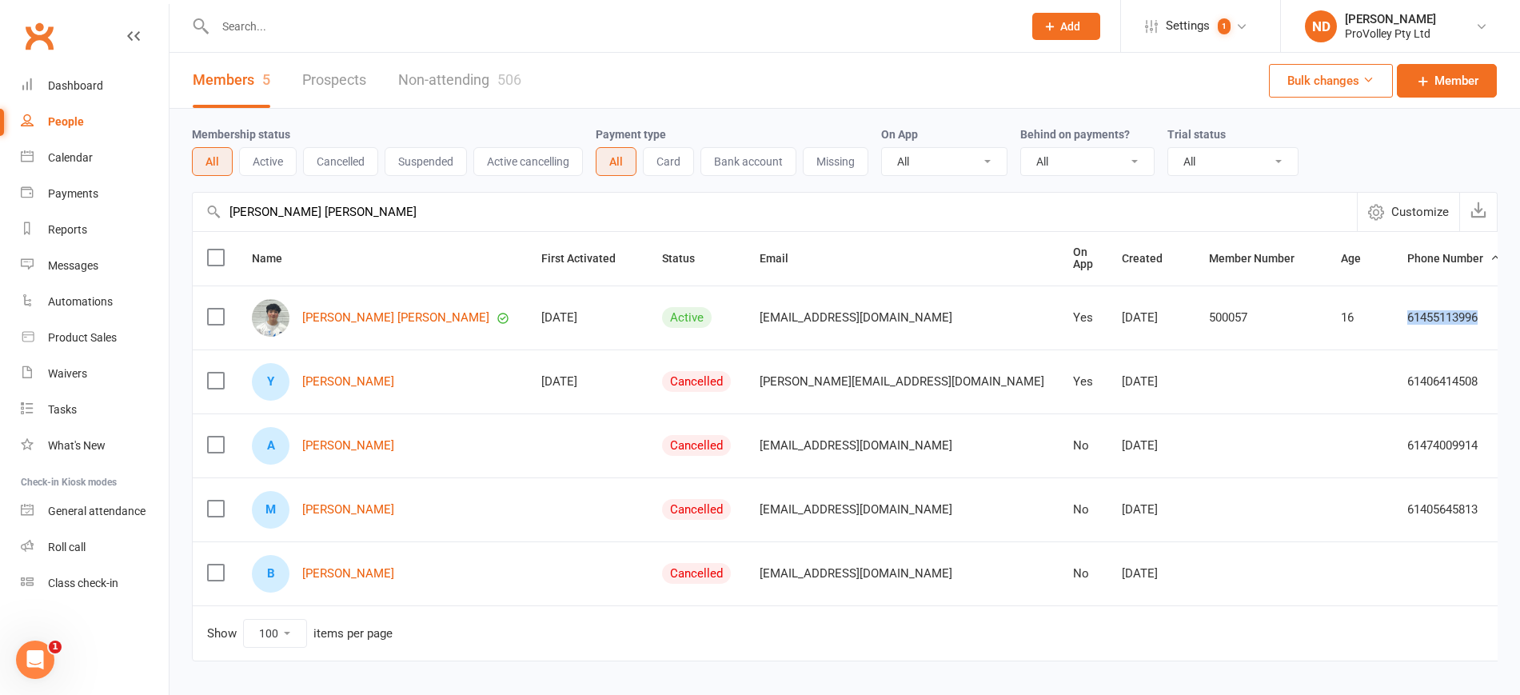
drag, startPoint x: 1341, startPoint y: 309, endPoint x: 1263, endPoint y: 309, distance: 77.6
click at [1407, 311] on div "61455113996" at bounding box center [1454, 318] width 94 height 14
drag, startPoint x: 432, startPoint y: 213, endPoint x: 86, endPoint y: 210, distance: 345.5
click at [86, 210] on ui-view "Prospect Member Non-attending contact Class / event Appointment Task Membership…" at bounding box center [760, 364] width 1520 height 720
paste input "[PERSON_NAME]"
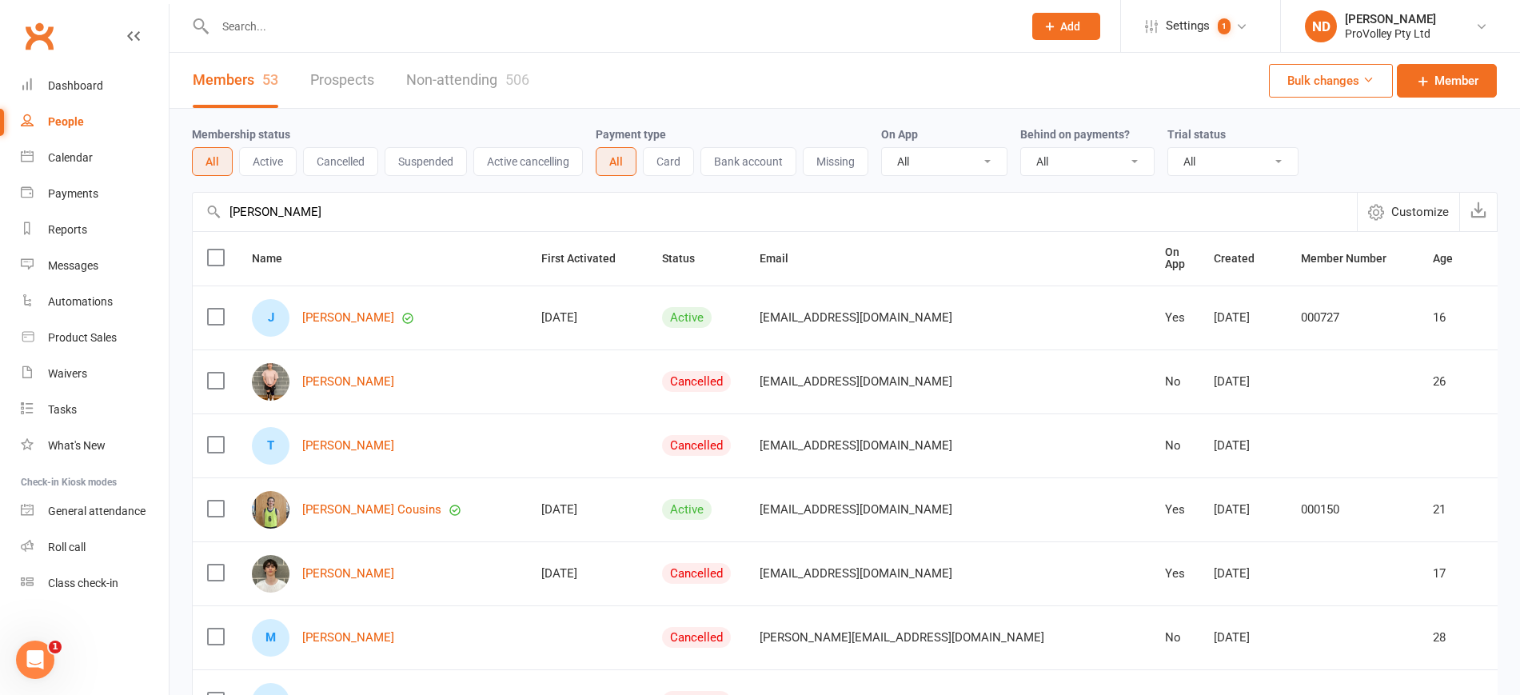
drag, startPoint x: 1363, startPoint y: 314, endPoint x: 1272, endPoint y: 308, distance: 91.4
click at [1485, 306] on td "61406605040" at bounding box center [1546, 317] width 122 height 64
drag, startPoint x: 274, startPoint y: 214, endPoint x: 226, endPoint y: 207, distance: 48.5
click at [226, 207] on input "[PERSON_NAME]" at bounding box center [775, 212] width 1164 height 38
paste input "[PERSON_NAME] [PERSON_NAME]"
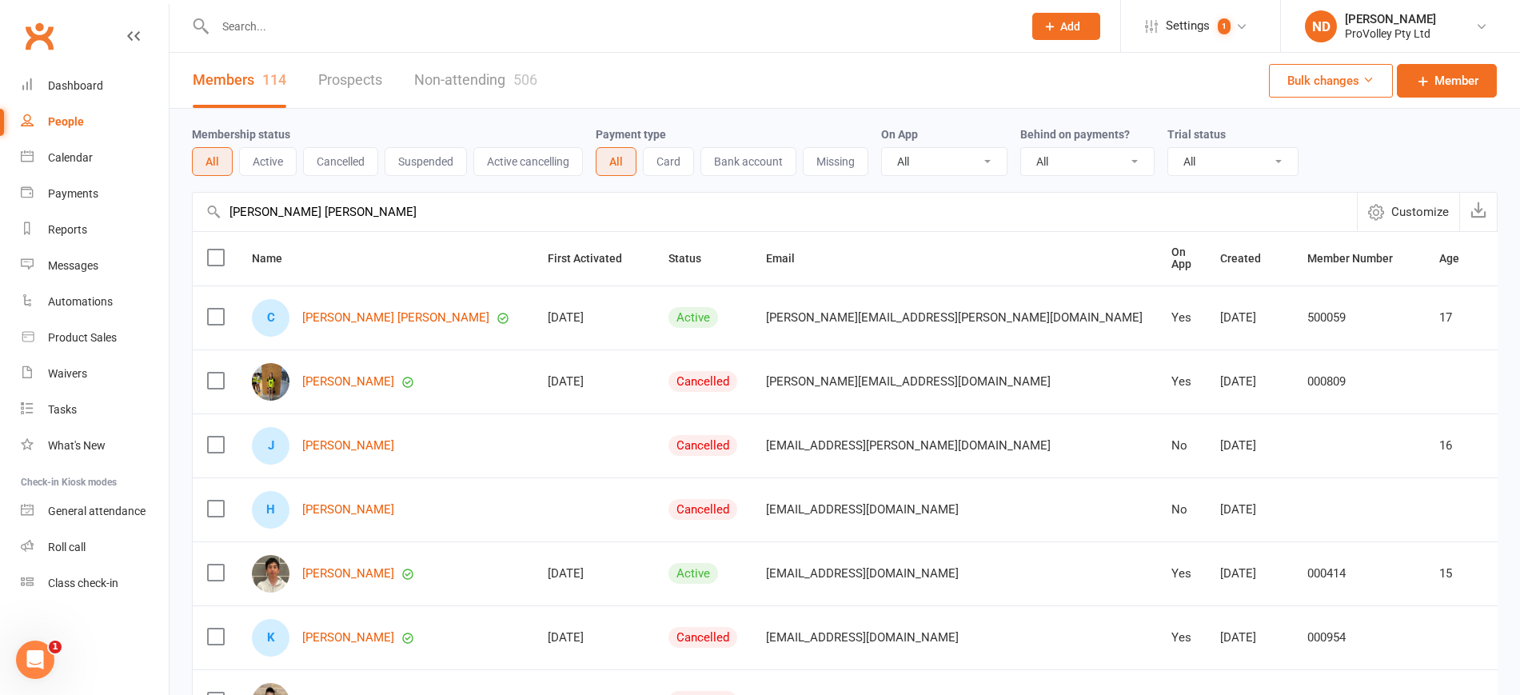
drag, startPoint x: 1379, startPoint y: 317, endPoint x: 1284, endPoint y: 319, distance: 94.4
drag, startPoint x: 342, startPoint y: 210, endPoint x: 176, endPoint y: 210, distance: 166.3
paste input "Tama Ti Makoare"
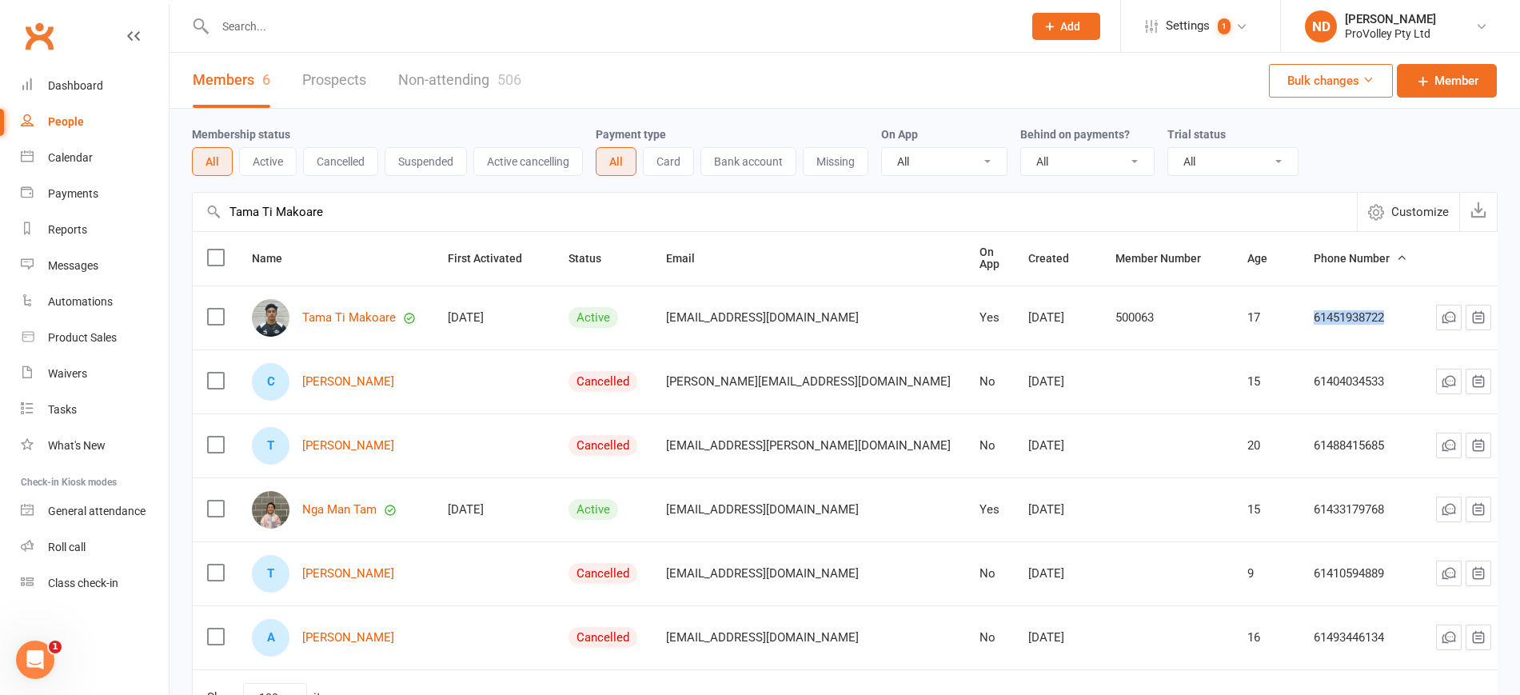
drag, startPoint x: 1362, startPoint y: 315, endPoint x: 1270, endPoint y: 309, distance: 92.2
click at [1299, 309] on td "61451938722" at bounding box center [1360, 317] width 122 height 64
drag, startPoint x: 421, startPoint y: 215, endPoint x: 190, endPoint y: 199, distance: 231.7
click at [192, 200] on div "Tama Ti Makoare Customize" at bounding box center [845, 211] width 1306 height 39
paste input "[PERSON_NAME]"
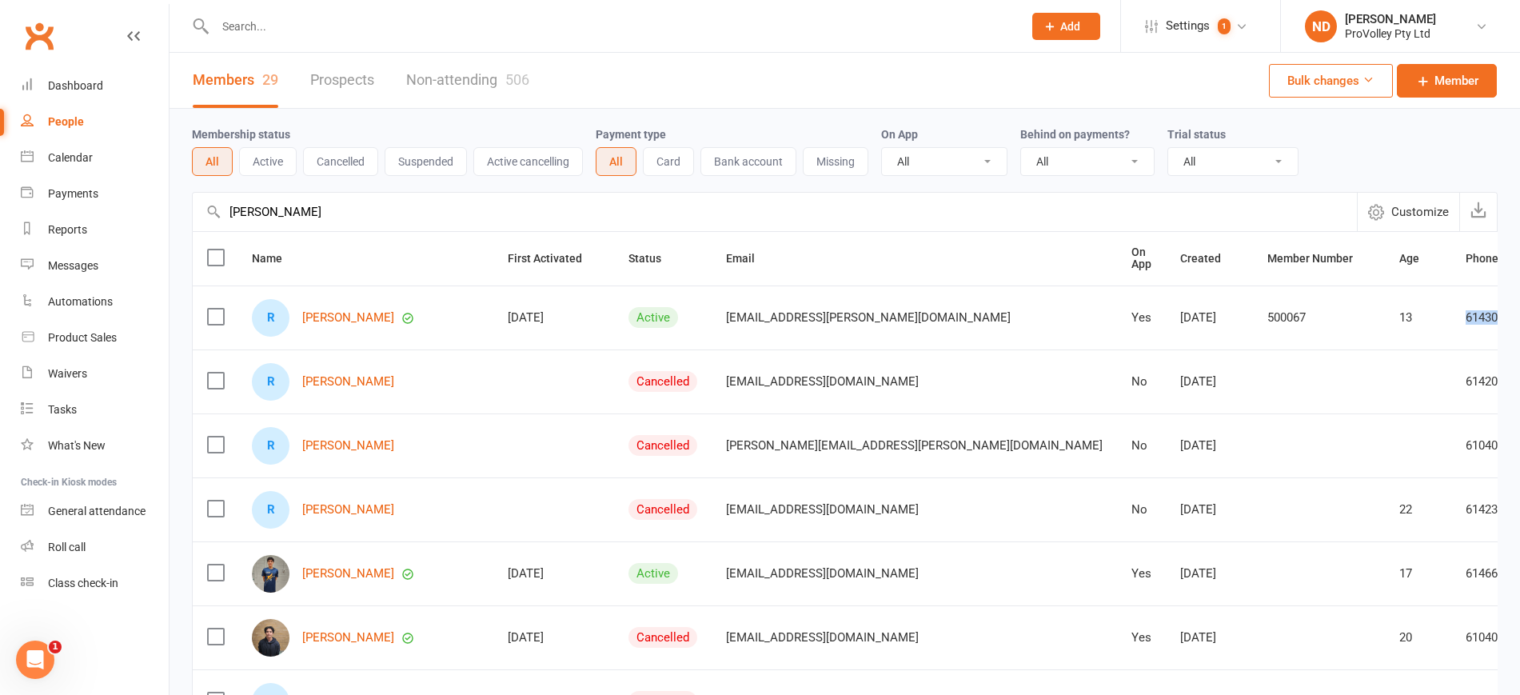
drag, startPoint x: 1357, startPoint y: 309, endPoint x: 1274, endPoint y: 308, distance: 83.2
click at [1451, 308] on td "61430359108" at bounding box center [1512, 317] width 122 height 64
drag, startPoint x: 378, startPoint y: 210, endPoint x: 176, endPoint y: 230, distance: 203.3
paste input "[PERSON_NAME]"
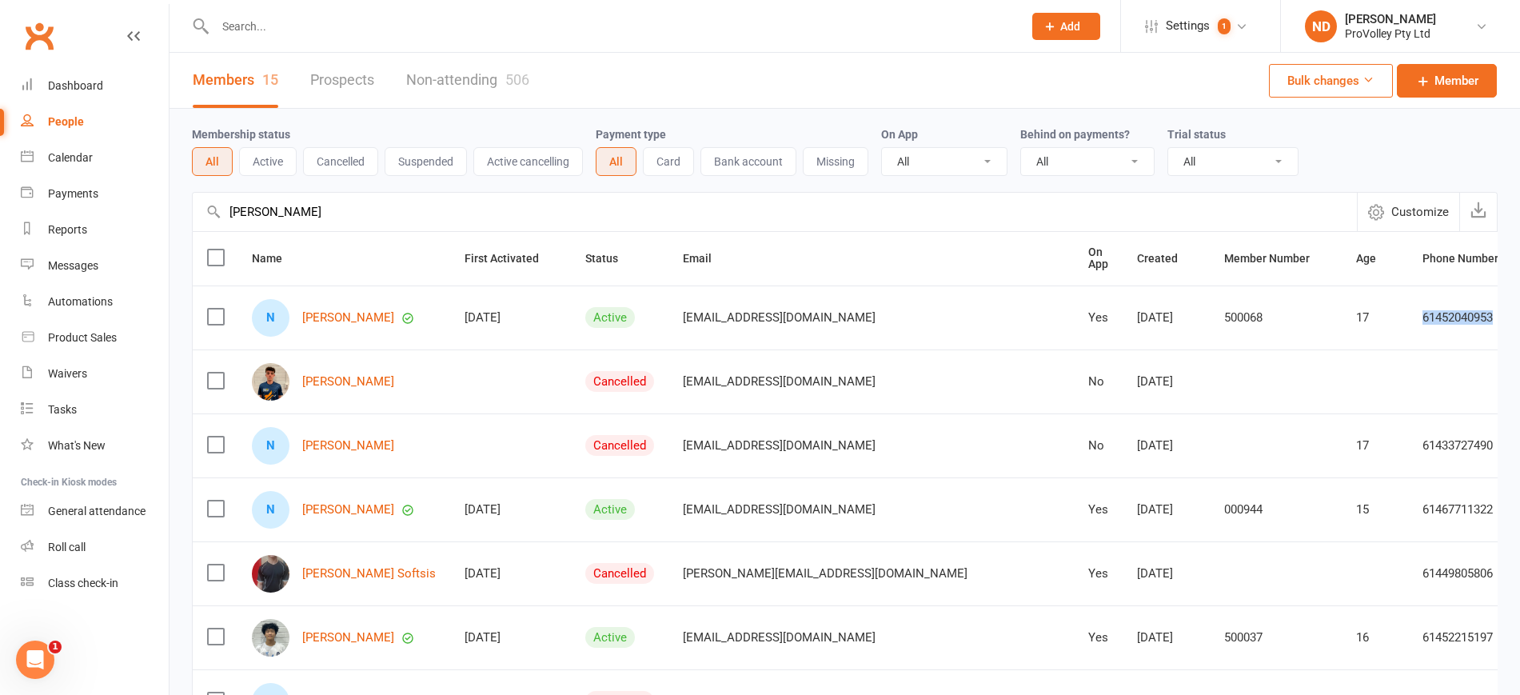
drag, startPoint x: 1331, startPoint y: 315, endPoint x: 1279, endPoint y: 315, distance: 52.0
click at [1408, 315] on td "61452040953" at bounding box center [1469, 317] width 122 height 64
drag, startPoint x: 208, startPoint y: 202, endPoint x: 158, endPoint y: 201, distance: 49.6
click at [158, 201] on ui-view "Prospect Member Non-attending contact Class / event Appointment Task Membership…" at bounding box center [760, 683] width 1520 height 1359
paste input "[PERSON_NAME]"
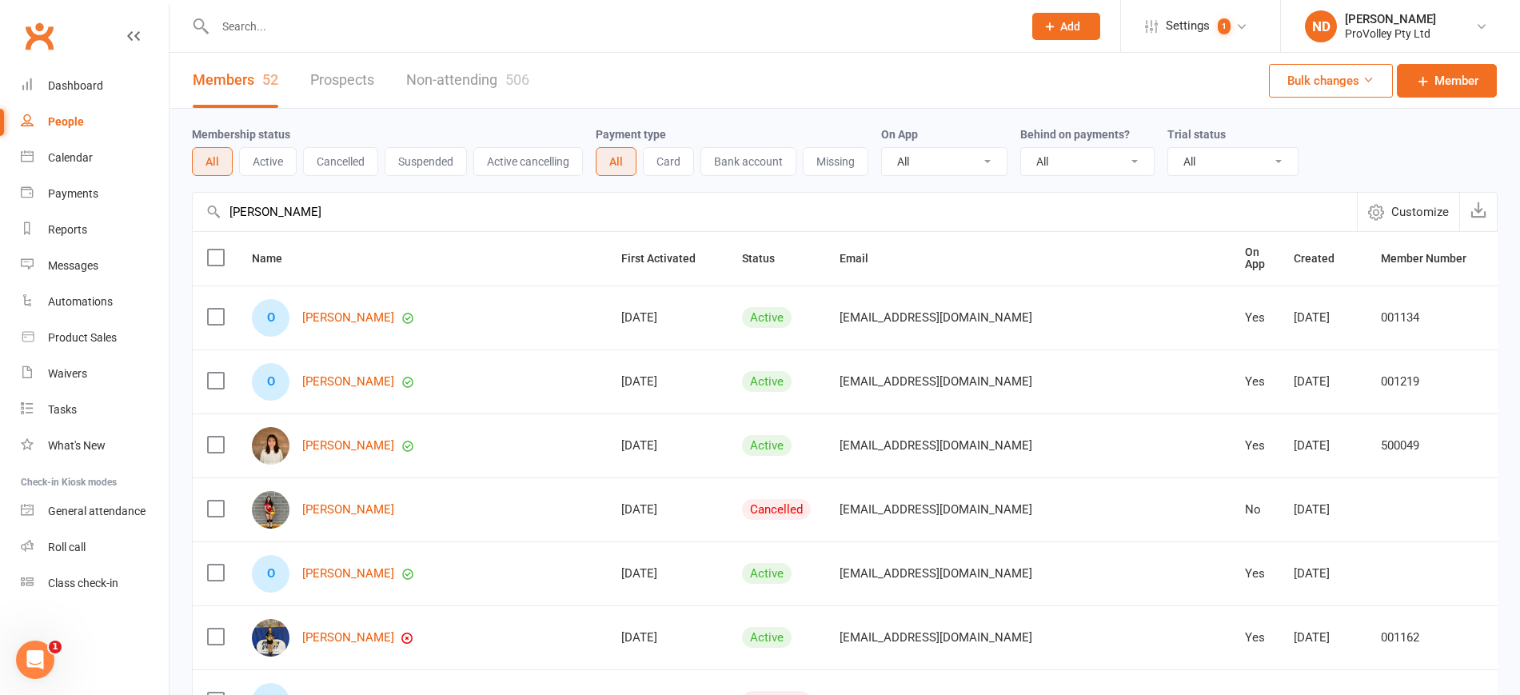
drag, startPoint x: 1358, startPoint y: 310, endPoint x: 1277, endPoint y: 309, distance: 80.8
drag, startPoint x: 375, startPoint y: 219, endPoint x: 210, endPoint y: 219, distance: 164.7
click at [210, 219] on div "[PERSON_NAME] Customize" at bounding box center [845, 211] width 1306 height 39
paste input "[PERSON_NAME]"
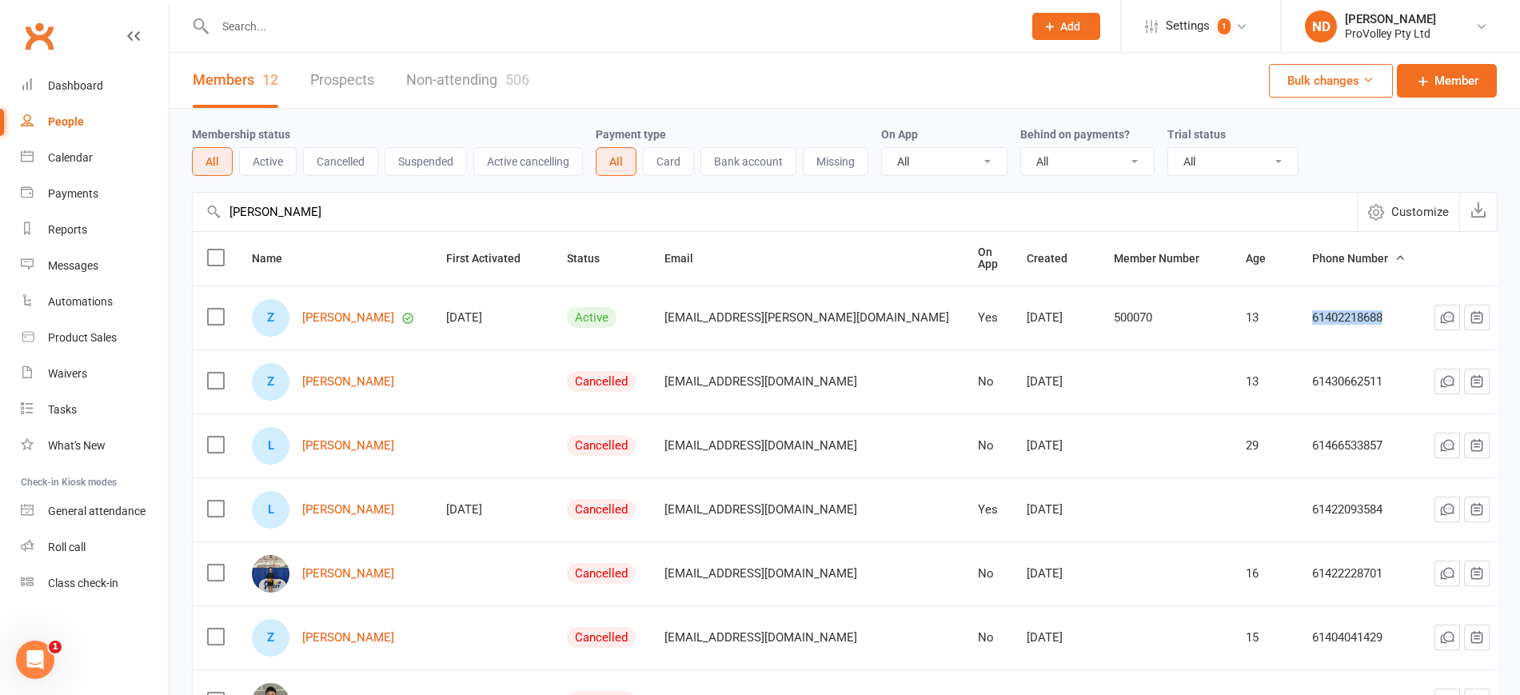
drag, startPoint x: 1353, startPoint y: 314, endPoint x: 1271, endPoint y: 309, distance: 82.5
click at [1298, 309] on td "61402218688" at bounding box center [1359, 317] width 122 height 64
drag, startPoint x: 324, startPoint y: 221, endPoint x: 200, endPoint y: 227, distance: 124.1
click at [200, 227] on input "[PERSON_NAME]" at bounding box center [775, 212] width 1164 height 38
paste input "[PERSON_NAME]"
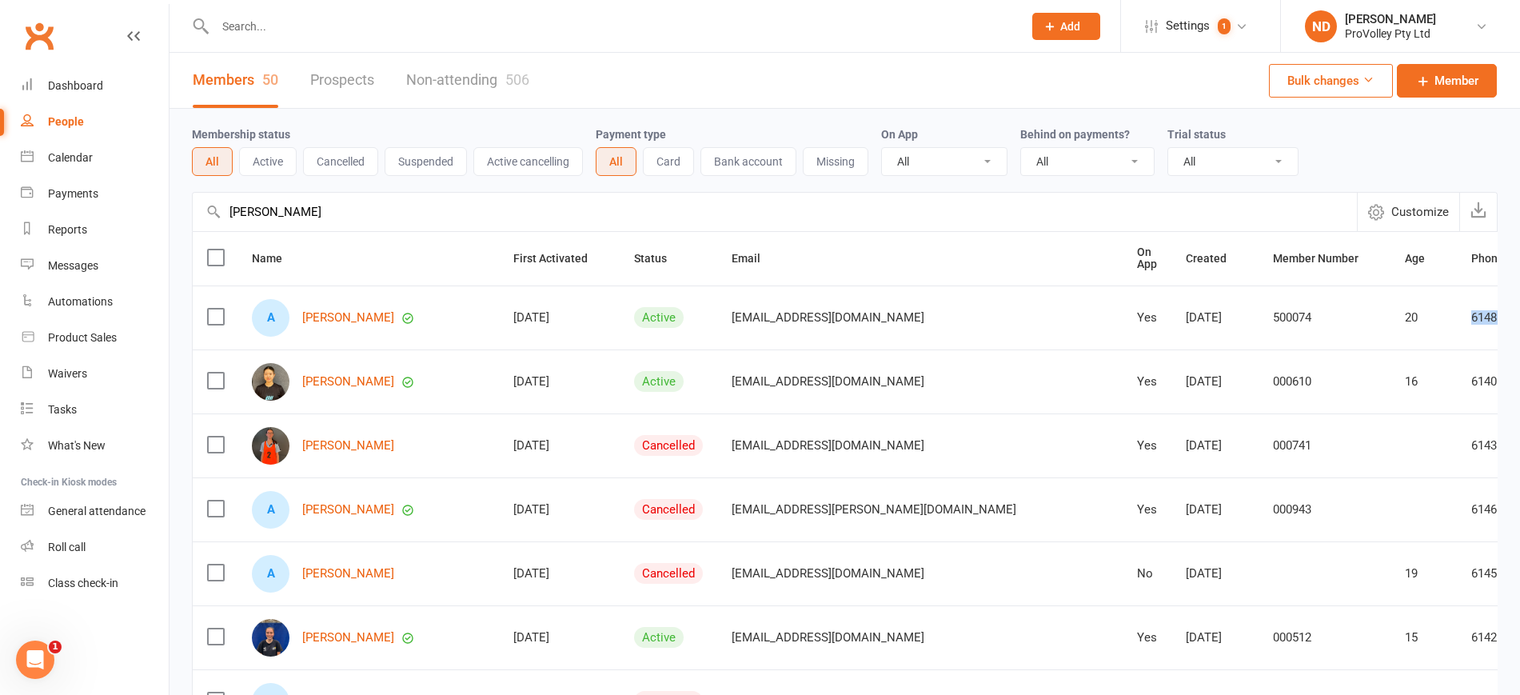
drag, startPoint x: 1375, startPoint y: 316, endPoint x: 1281, endPoint y: 310, distance: 94.5
click at [1457, 310] on td "61481768453" at bounding box center [1518, 317] width 122 height 64
drag, startPoint x: 479, startPoint y: 222, endPoint x: 213, endPoint y: 213, distance: 266.4
click at [217, 213] on div "[PERSON_NAME] Customize" at bounding box center [845, 211] width 1306 height 39
paste input "[PERSON_NAME]"
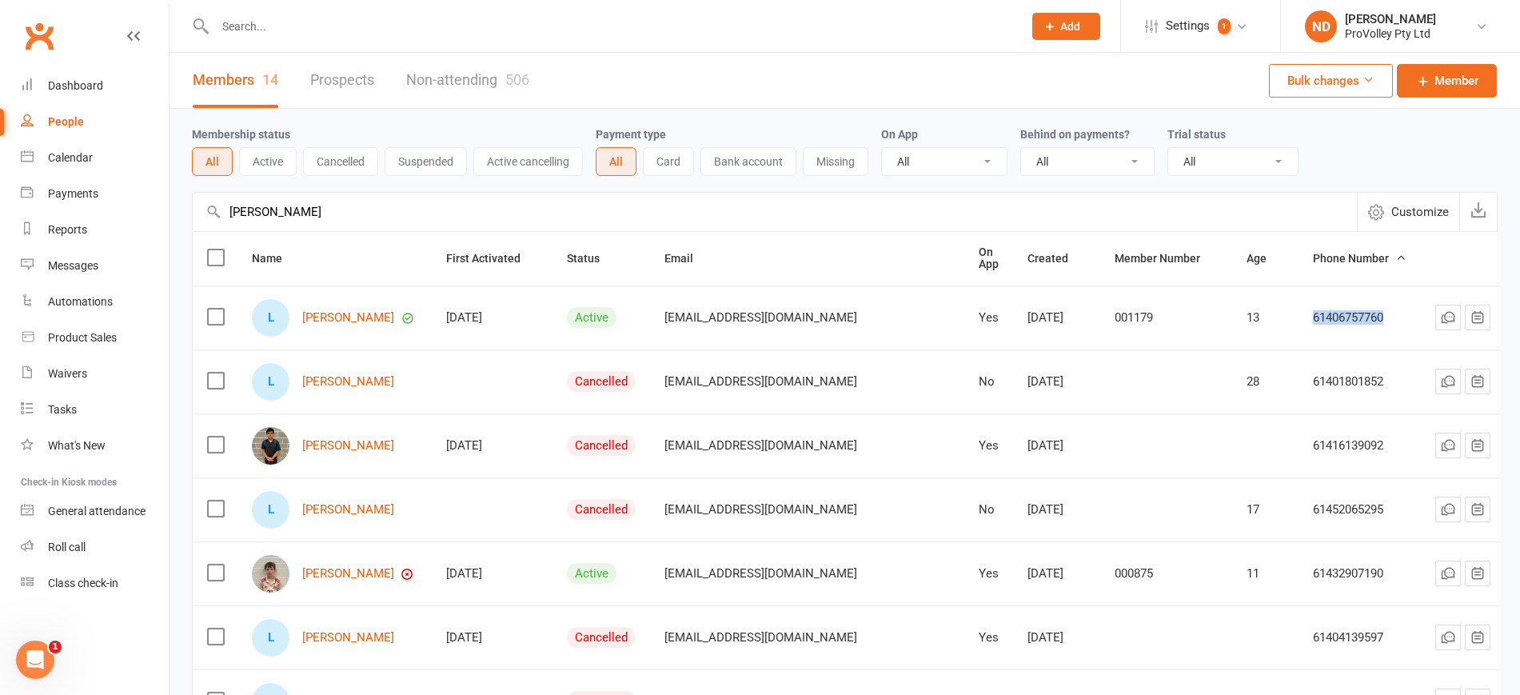
drag, startPoint x: 1342, startPoint y: 308, endPoint x: 1256, endPoint y: 305, distance: 85.6
click at [1299, 305] on td "61406757760" at bounding box center [1360, 317] width 122 height 64
drag, startPoint x: 409, startPoint y: 209, endPoint x: 190, endPoint y: 225, distance: 218.9
click at [190, 225] on div "Membership status All Active Cancelled Suspended Active cancelling Payment type…" at bounding box center [845, 684] width 1351 height 1151
paste input "[PERSON_NAME]"
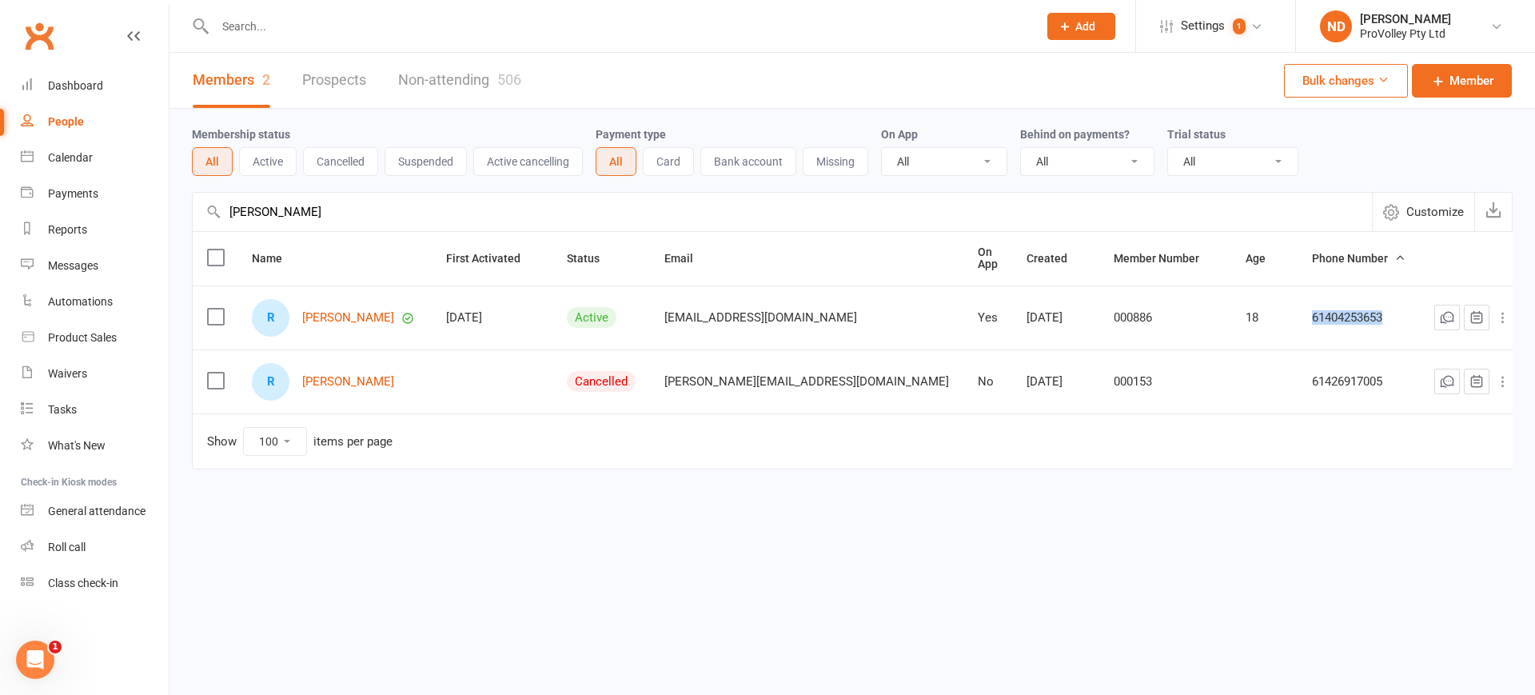
drag, startPoint x: 1375, startPoint y: 307, endPoint x: 1287, endPoint y: 304, distance: 88.0
click at [1298, 304] on td "61404253653" at bounding box center [1359, 317] width 122 height 64
drag, startPoint x: 389, startPoint y: 218, endPoint x: 152, endPoint y: 232, distance: 237.1
click at [152, 232] on ui-view "Prospect Member Non-attending contact Class / event Appointment Task Membership…" at bounding box center [767, 268] width 1535 height 528
paste input "[PERSON_NAME] [PERSON_NAME]"
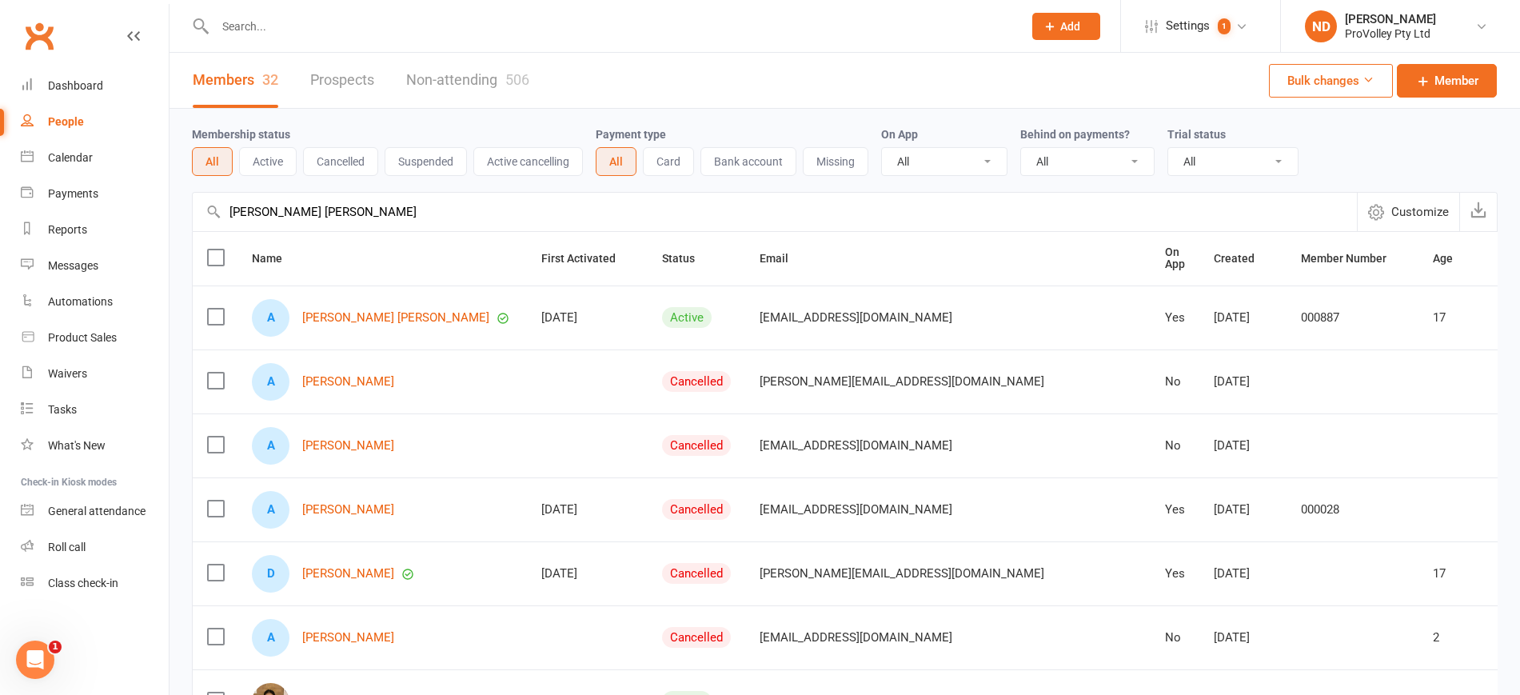
drag, startPoint x: 1359, startPoint y: 309, endPoint x: 1243, endPoint y: 315, distance: 116.9
click at [1485, 311] on td "61452293077" at bounding box center [1546, 317] width 122 height 64
drag, startPoint x: 338, startPoint y: 215, endPoint x: 129, endPoint y: 232, distance: 210.2
paste input "Chiang"
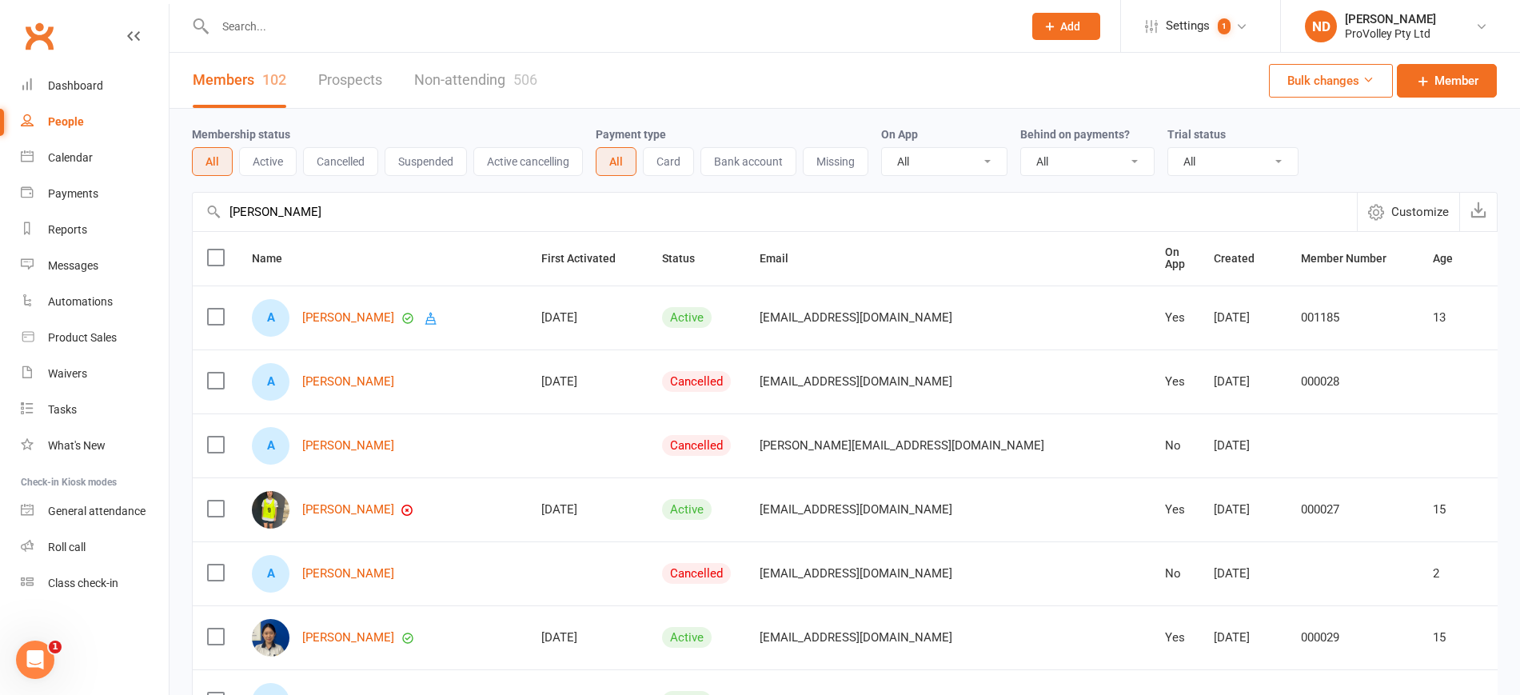
drag, startPoint x: 1373, startPoint y: 315, endPoint x: 1279, endPoint y: 316, distance: 94.4
click at [1485, 316] on td "61468832758" at bounding box center [1546, 317] width 122 height 64
drag, startPoint x: 441, startPoint y: 207, endPoint x: 130, endPoint y: 246, distance: 312.6
paste input "[PERSON_NAME]"
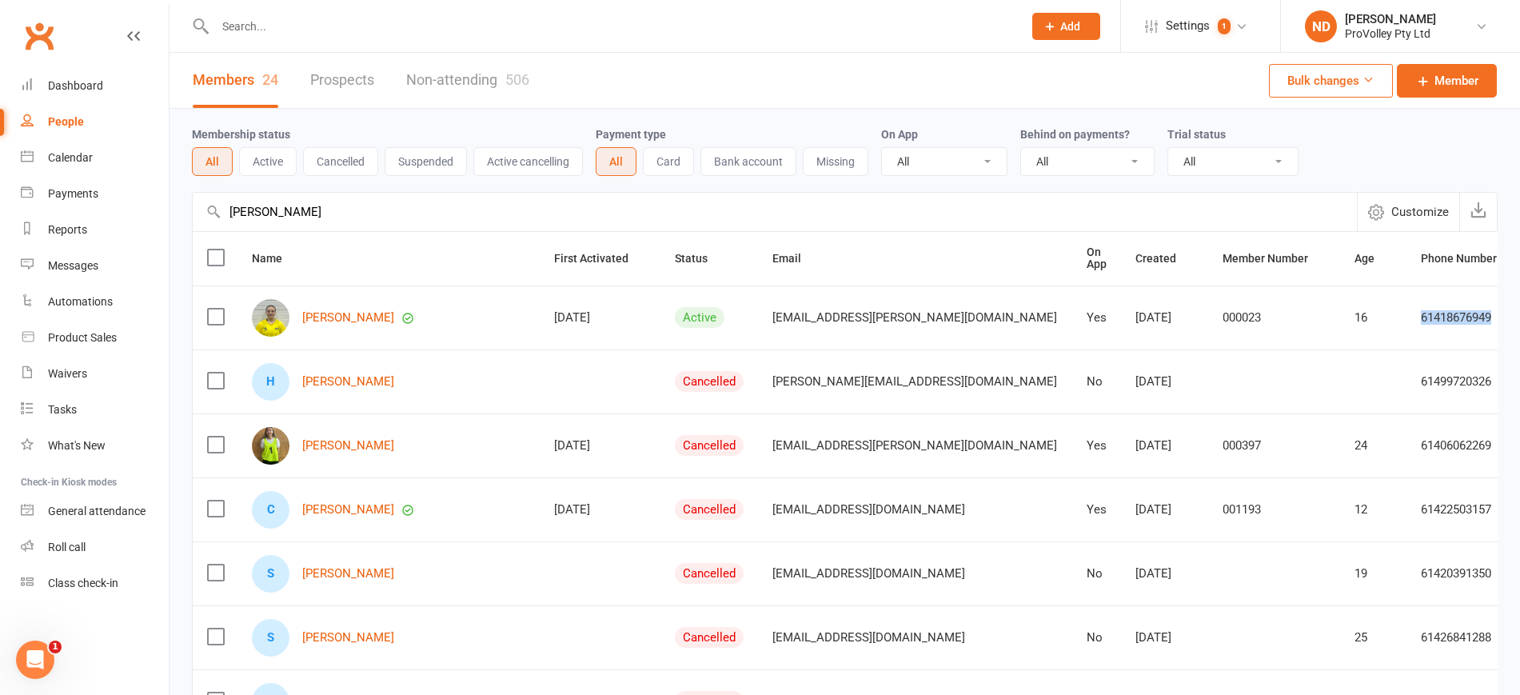
drag, startPoint x: 1359, startPoint y: 309, endPoint x: 1273, endPoint y: 310, distance: 85.6
click at [1407, 310] on td "61418676949" at bounding box center [1468, 317] width 122 height 64
drag, startPoint x: 453, startPoint y: 202, endPoint x: 202, endPoint y: 218, distance: 251.6
click at [202, 218] on input "[PERSON_NAME]" at bounding box center [775, 212] width 1164 height 38
paste input "[PERSON_NAME] De [PERSON_NAME]"
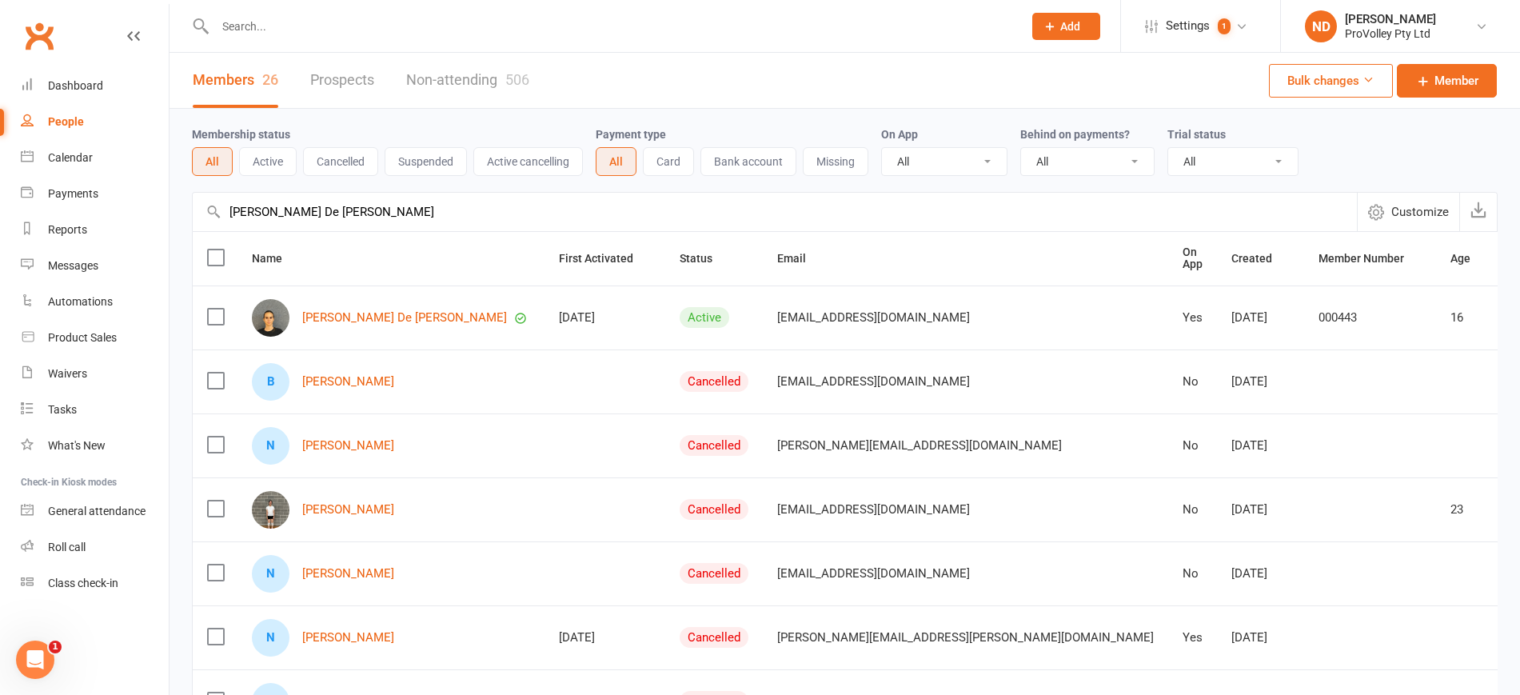
drag, startPoint x: 1366, startPoint y: 309, endPoint x: 1273, endPoint y: 306, distance: 92.8
drag, startPoint x: 401, startPoint y: 215, endPoint x: 216, endPoint y: 207, distance: 185.7
click at [216, 207] on div "[PERSON_NAME] De [PERSON_NAME] Customize" at bounding box center [845, 211] width 1306 height 39
paste input "[PERSON_NAME]"
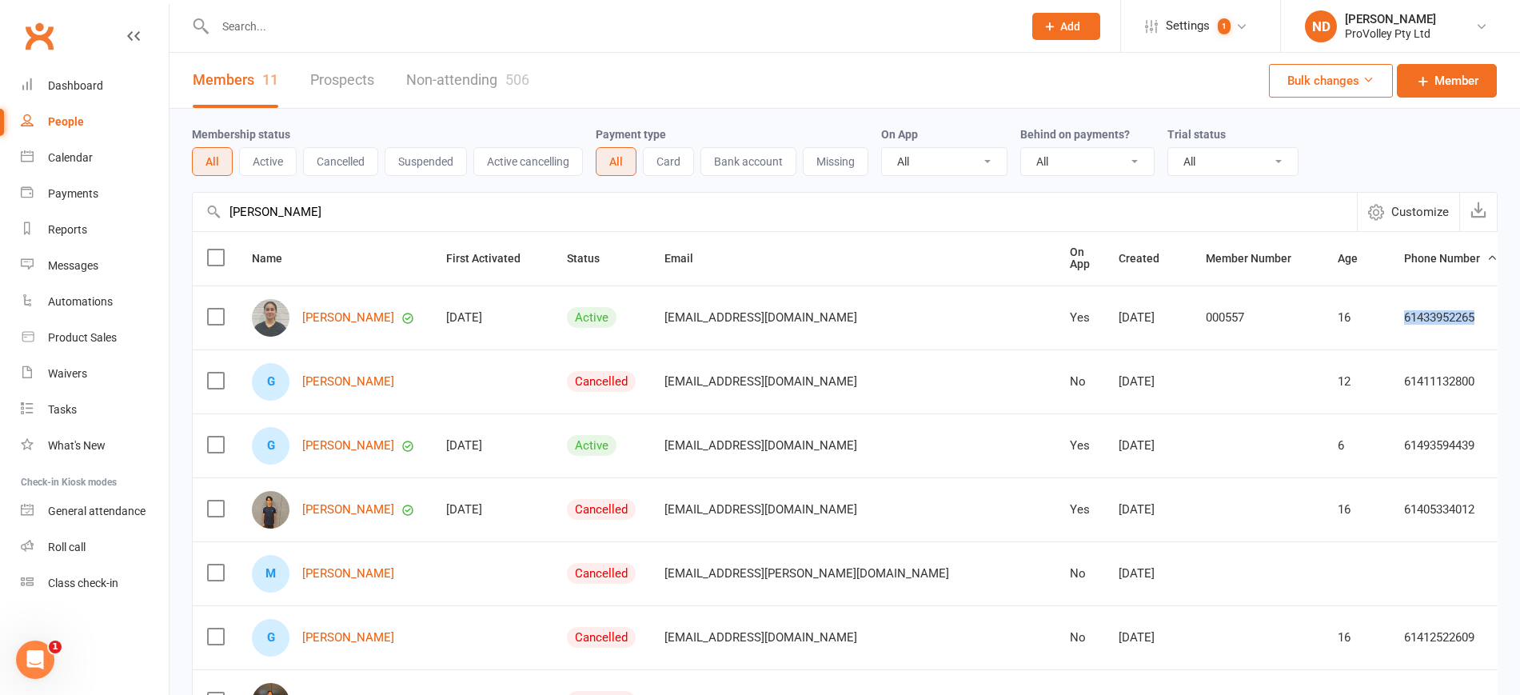
drag, startPoint x: 1343, startPoint y: 313, endPoint x: 1263, endPoint y: 308, distance: 80.2
click at [1390, 308] on td "61433952265" at bounding box center [1451, 317] width 122 height 64
drag, startPoint x: 388, startPoint y: 221, endPoint x: 238, endPoint y: 210, distance: 150.7
click at [220, 218] on div "[PERSON_NAME] Customize" at bounding box center [845, 211] width 1306 height 39
paste input "[PERSON_NAME]"
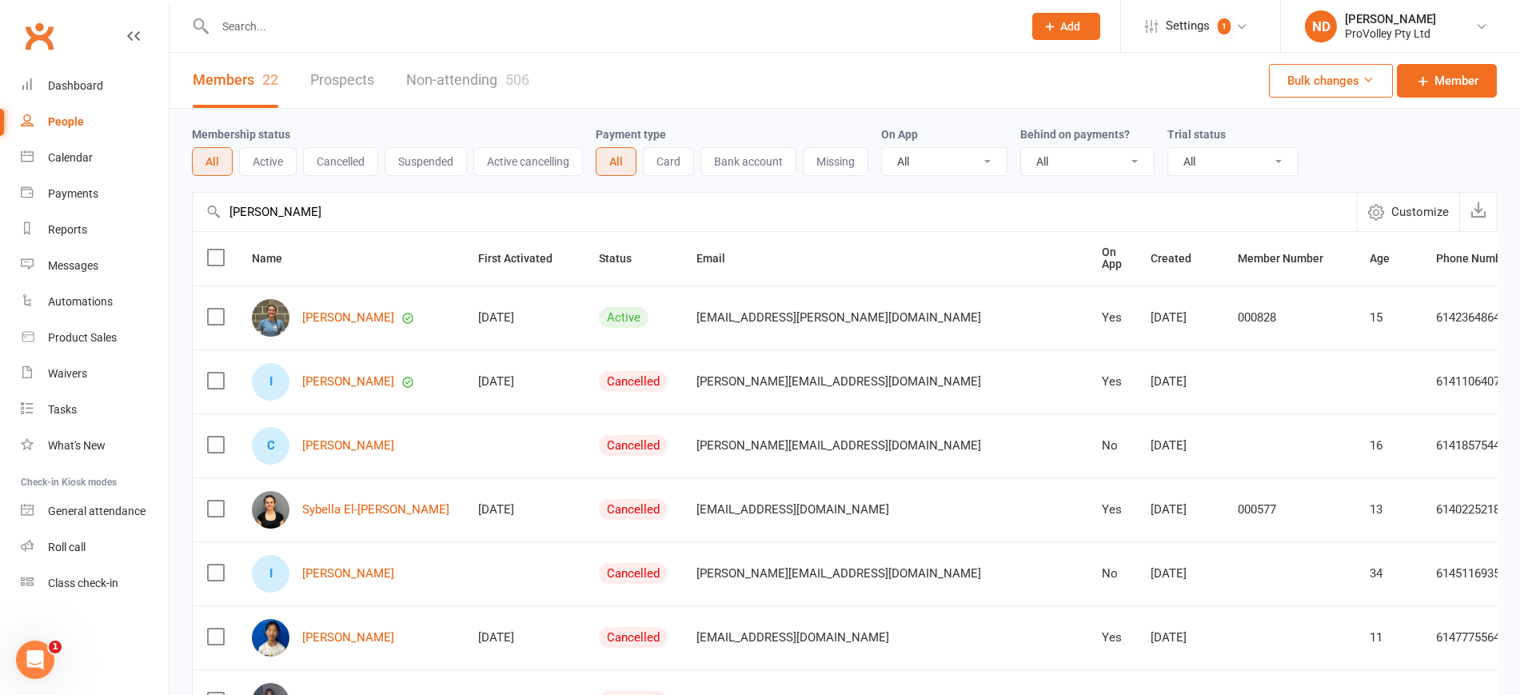
type input "[PERSON_NAME]"
drag, startPoint x: 1360, startPoint y: 313, endPoint x: 1271, endPoint y: 317, distance: 88.9
click at [1422, 317] on td "61423648645" at bounding box center [1483, 317] width 122 height 64
click at [88, 110] on link "People" at bounding box center [95, 122] width 148 height 36
drag, startPoint x: 1244, startPoint y: 209, endPoint x: 1236, endPoint y: 222, distance: 15.8
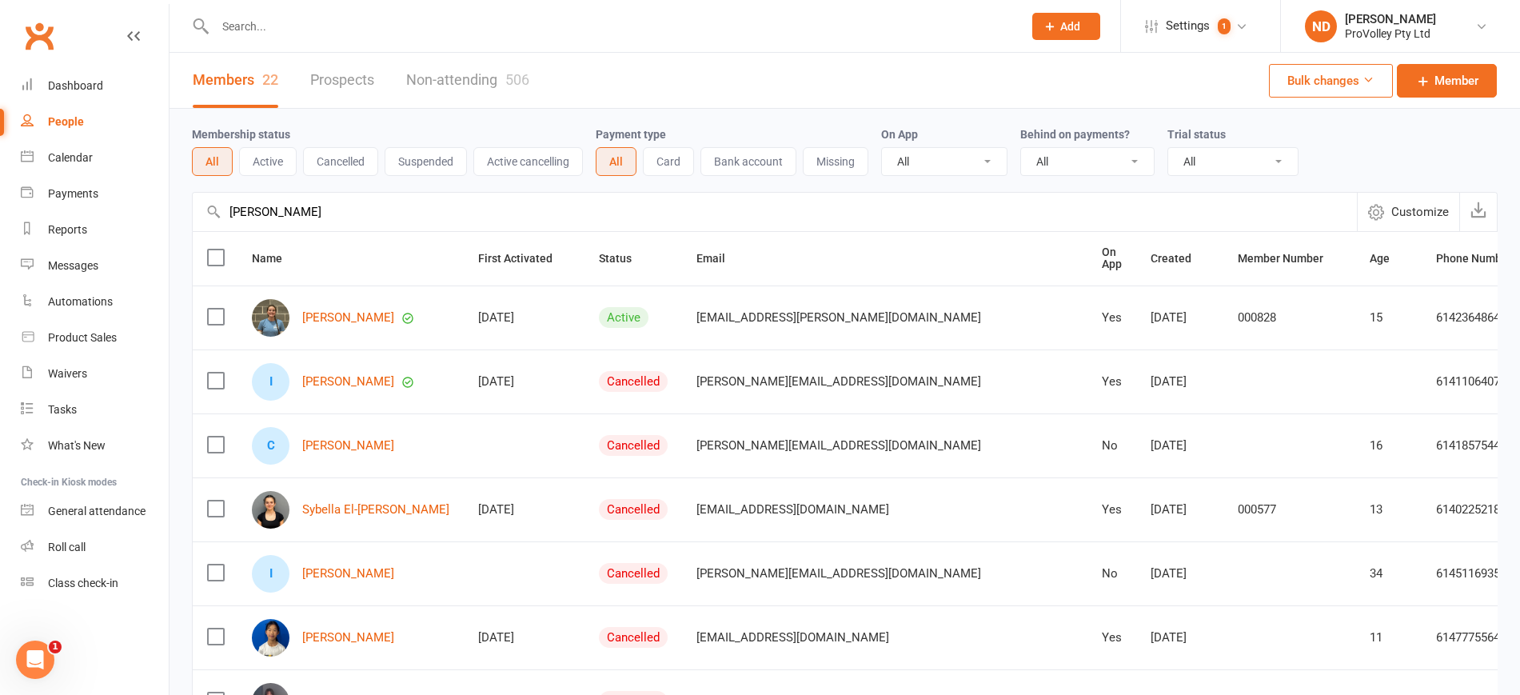
click at [1244, 210] on input "[PERSON_NAME]" at bounding box center [775, 212] width 1164 height 38
